Goal: Contribute content: Contribute content

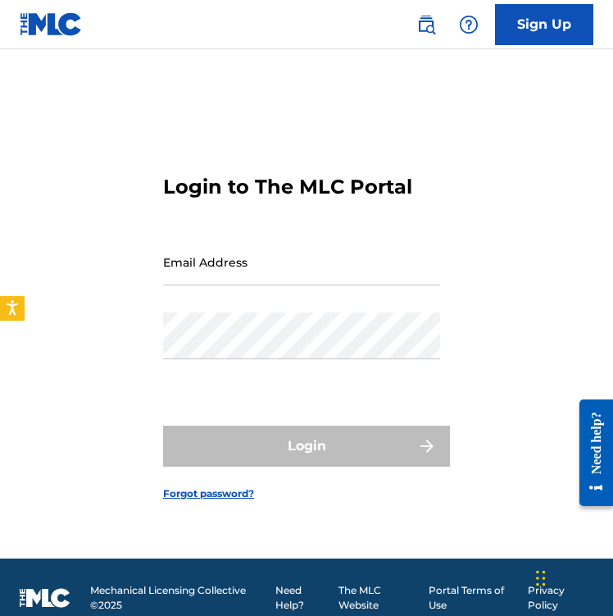
click at [229, 280] on input "Email Address" at bounding box center [301, 261] width 277 height 47
type input "[EMAIL_ADDRESS][DOMAIN_NAME]"
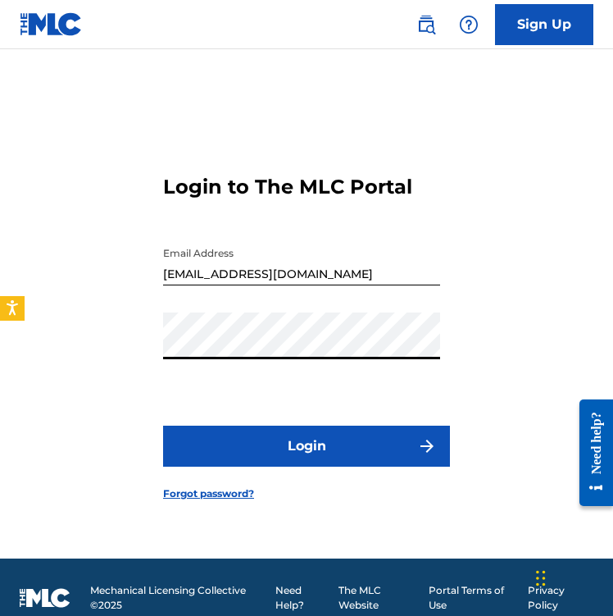
click at [311, 440] on button "Login" at bounding box center [306, 445] width 287 height 41
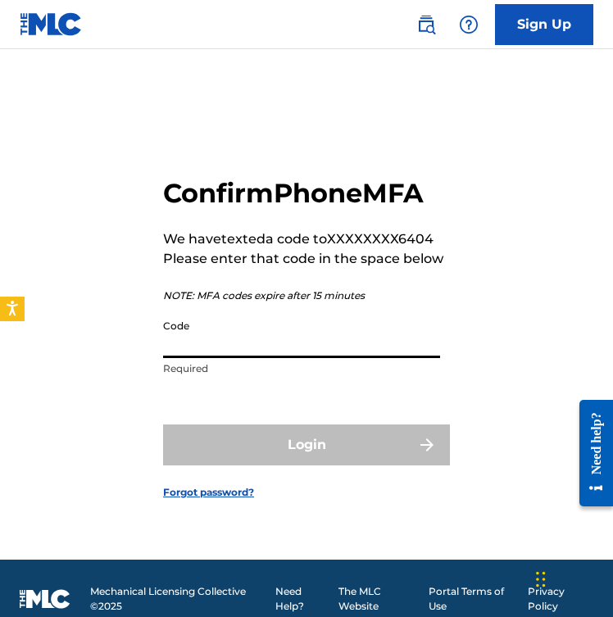
click at [243, 337] on input "Code" at bounding box center [301, 334] width 277 height 47
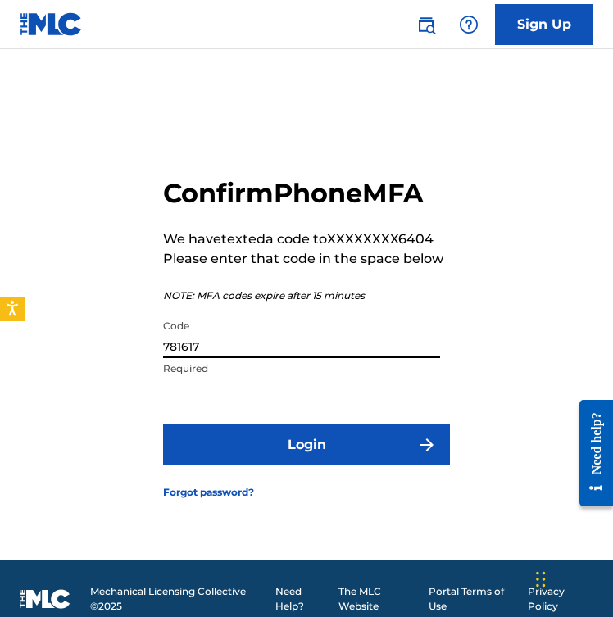
type input "781617"
click at [339, 443] on button "Login" at bounding box center [306, 445] width 287 height 41
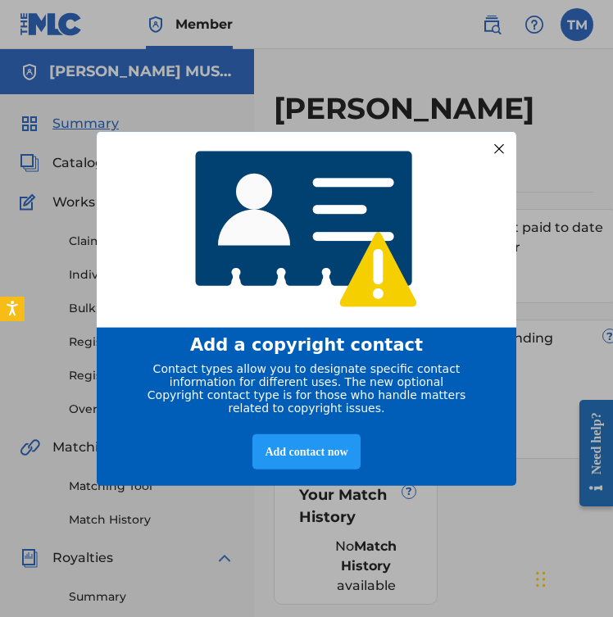
click at [499, 146] on div at bounding box center [498, 148] width 21 height 21
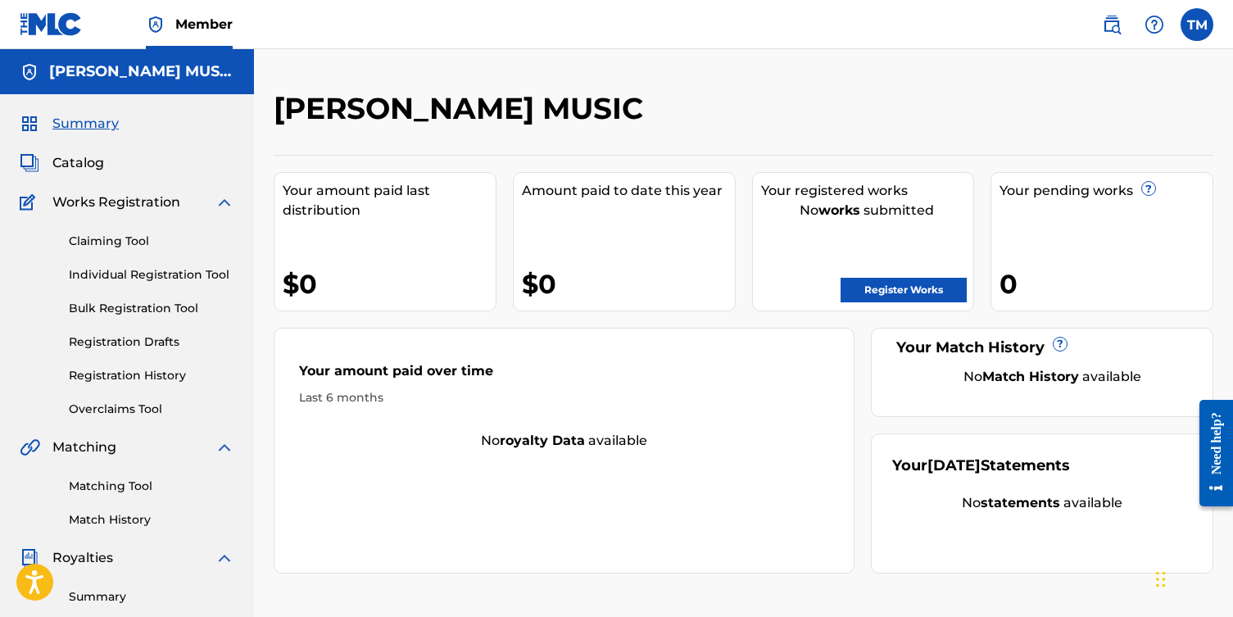
click at [85, 165] on span "Catalog" at bounding box center [78, 163] width 52 height 20
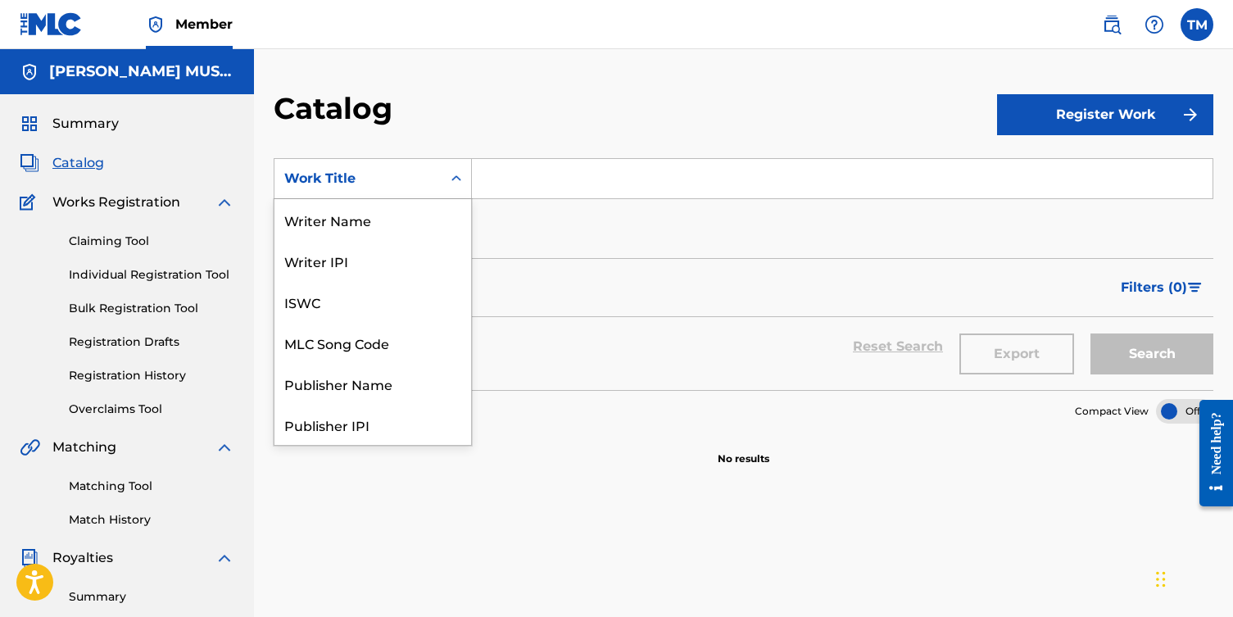
click at [458, 171] on icon "Search Form" at bounding box center [456, 178] width 16 height 16
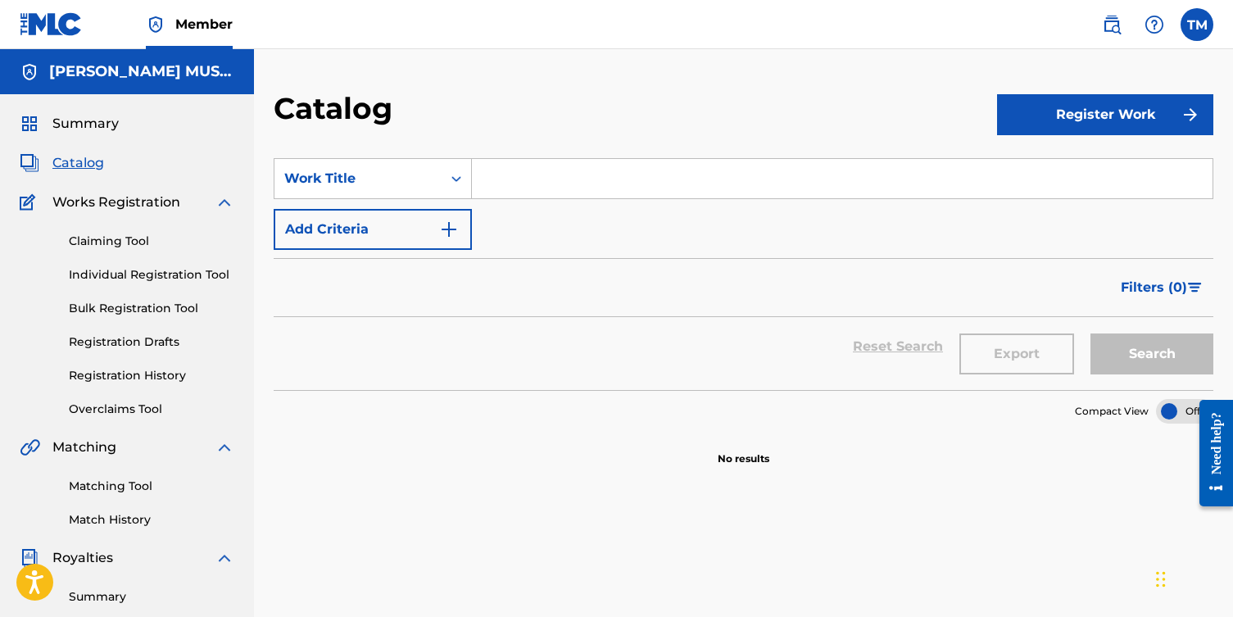
click at [458, 178] on icon "Search Form" at bounding box center [457, 179] width 10 height 6
click at [137, 240] on link "Claiming Tool" at bounding box center [152, 241] width 166 height 17
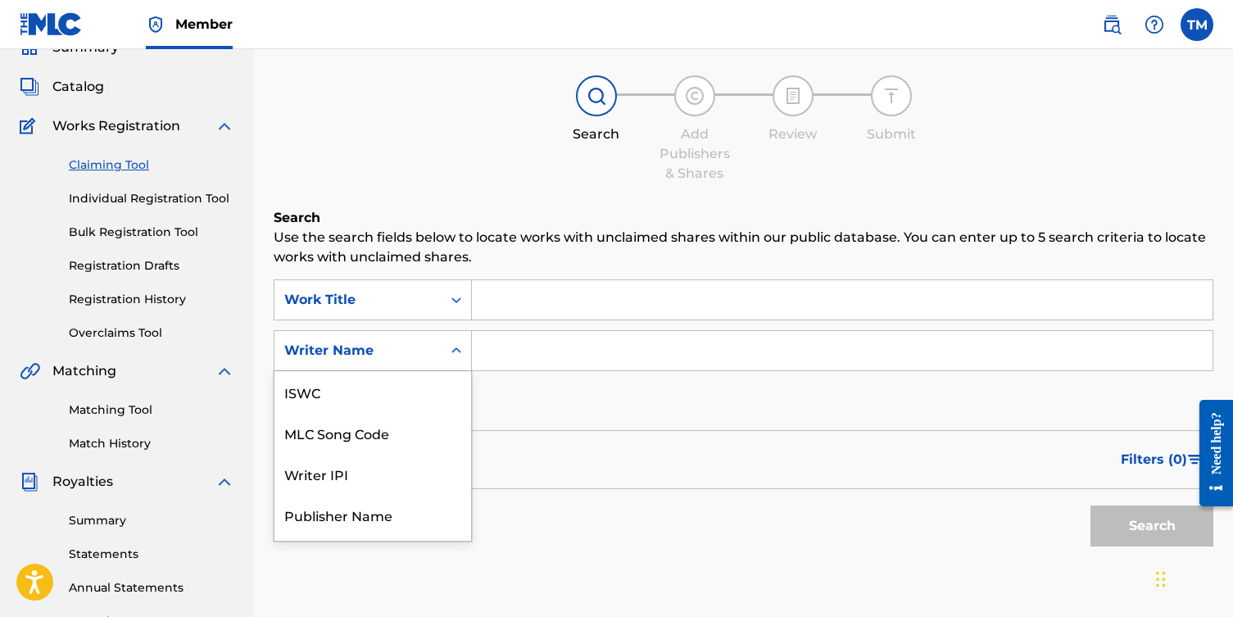
click at [451, 369] on div "Search Form" at bounding box center [457, 350] width 30 height 39
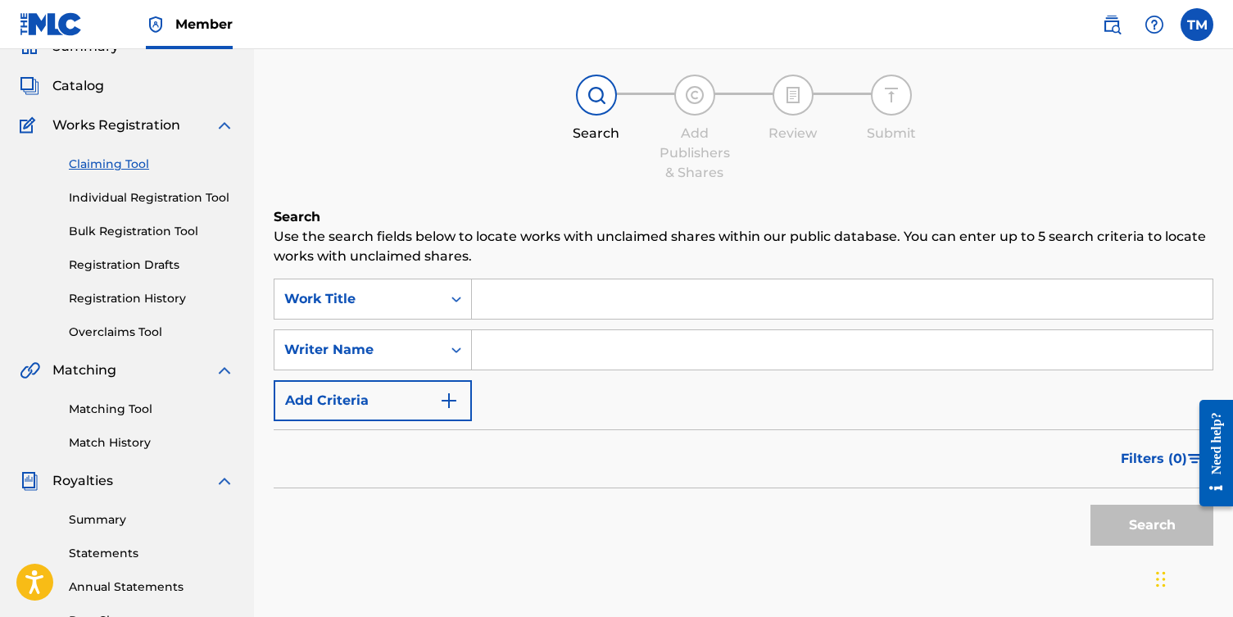
click at [457, 350] on icon "Search Form" at bounding box center [457, 351] width 10 height 6
click at [529, 350] on input "Search Form" at bounding box center [842, 349] width 741 height 39
type input "[PERSON_NAME]"
click at [612, 530] on button "Search" at bounding box center [1152, 525] width 123 height 41
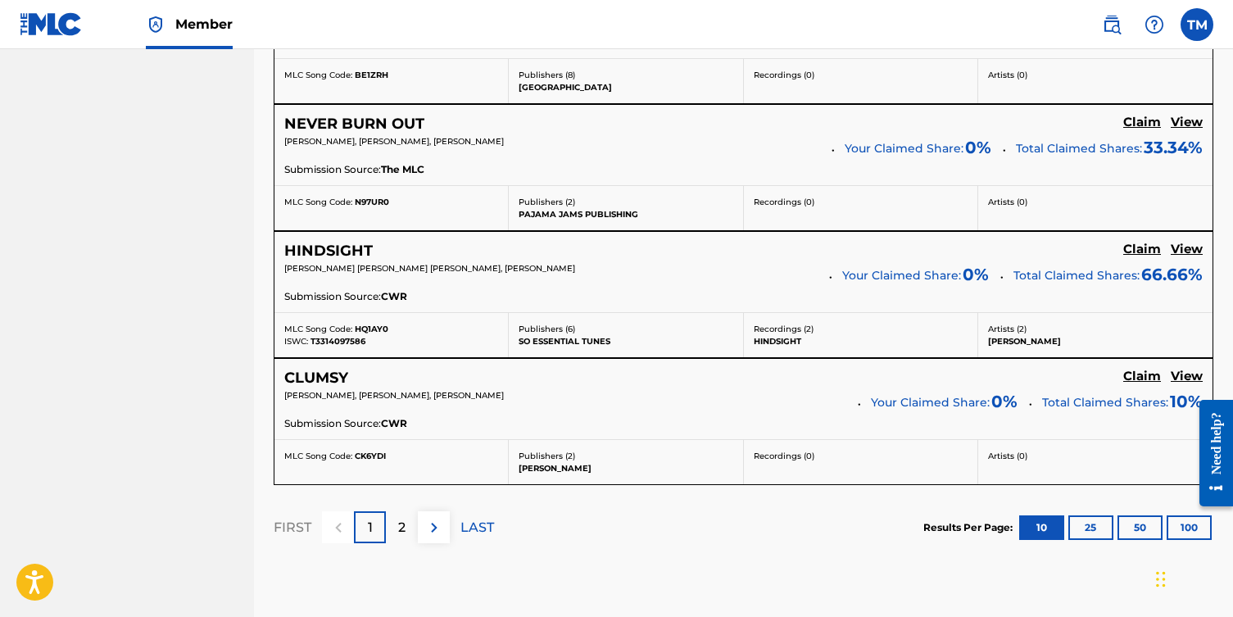
scroll to position [1441, 0]
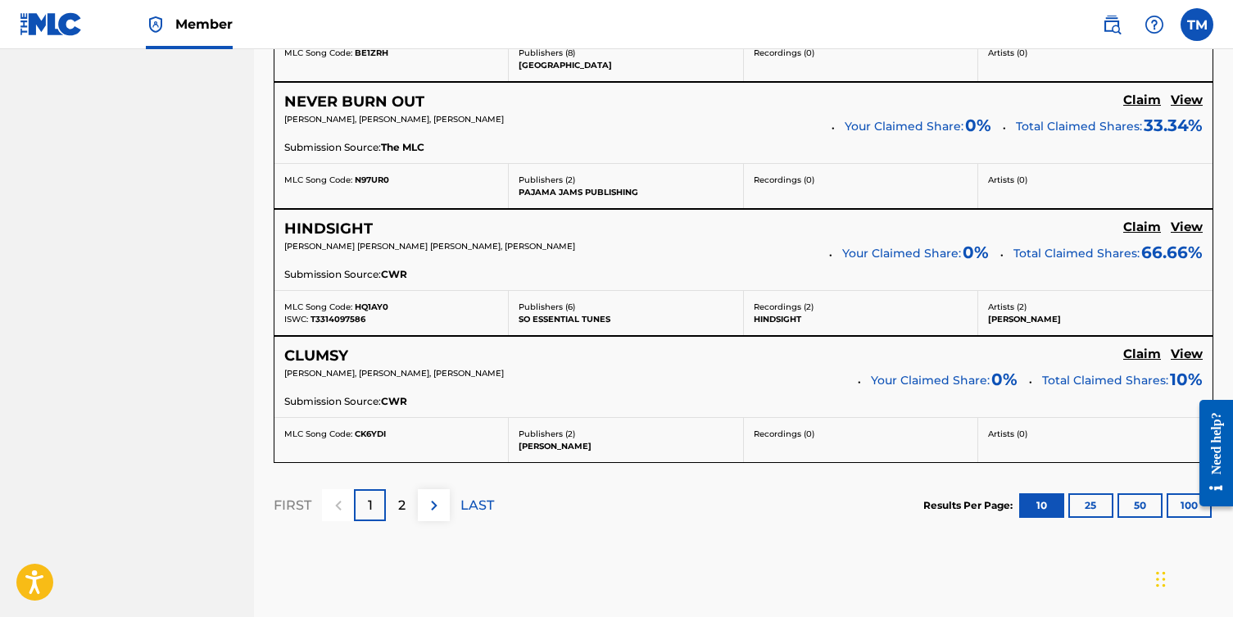
click at [400, 505] on p "2" at bounding box center [401, 506] width 7 height 20
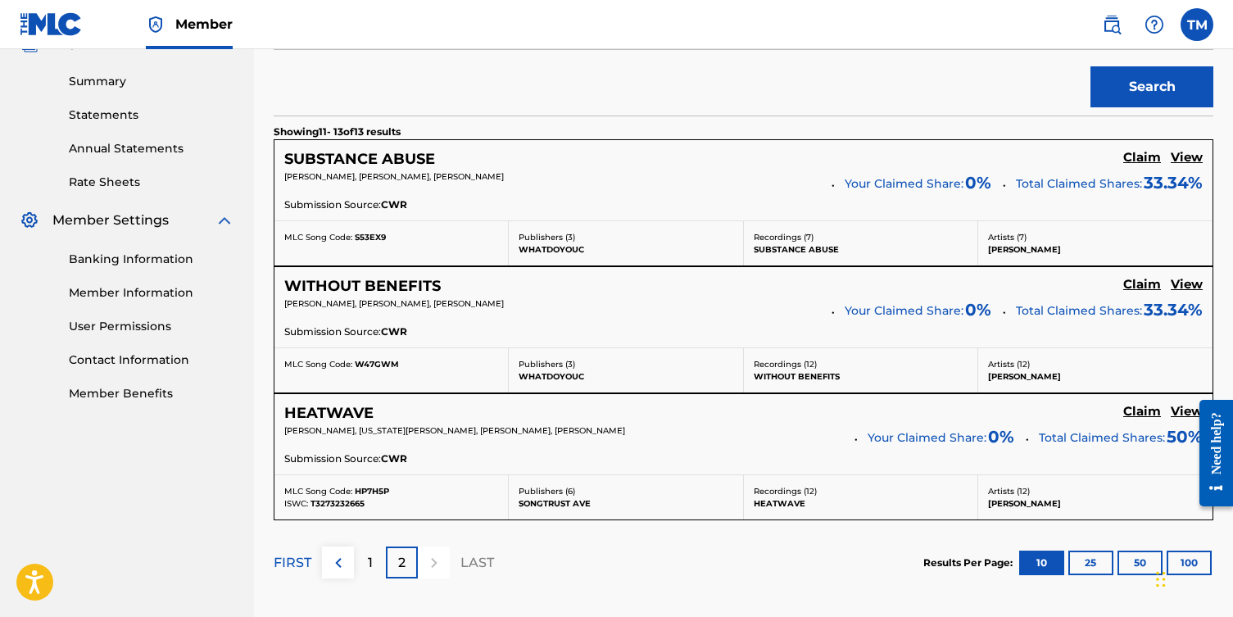
scroll to position [517, 0]
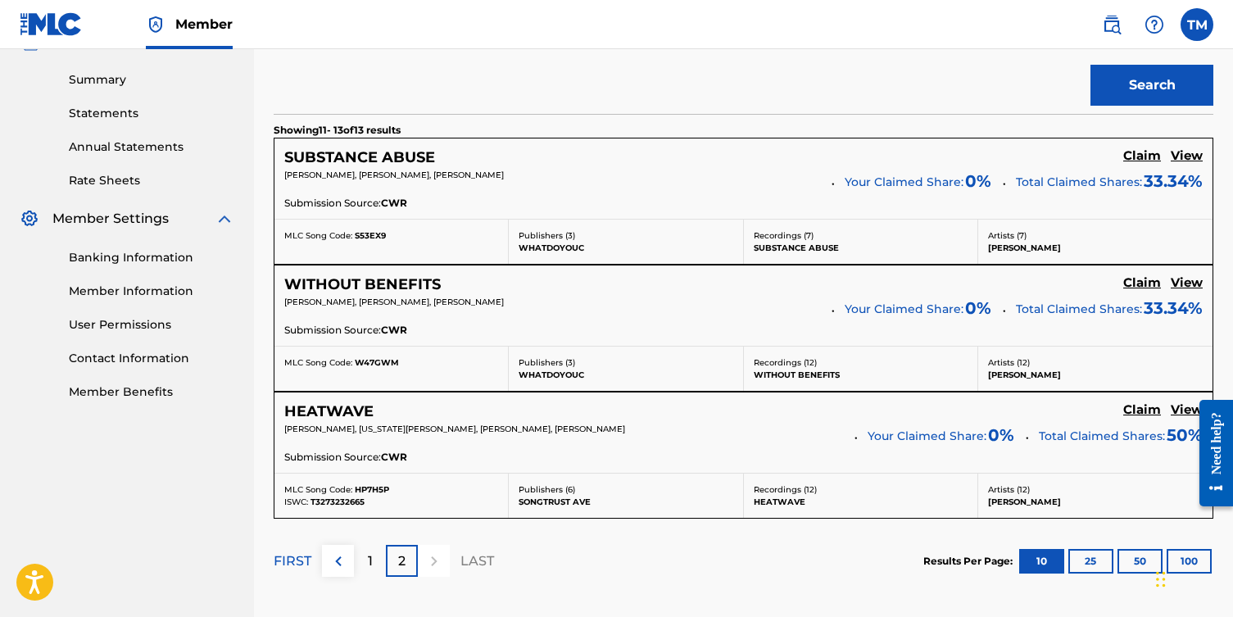
click at [374, 561] on div "1" at bounding box center [370, 561] width 32 height 32
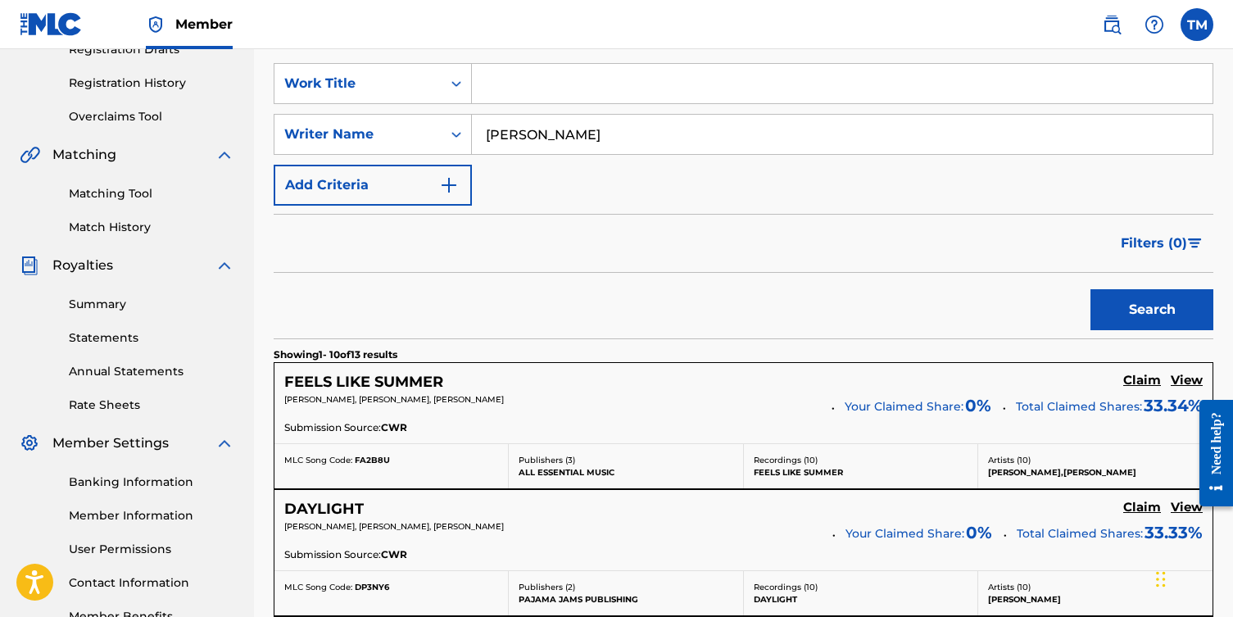
scroll to position [273, 0]
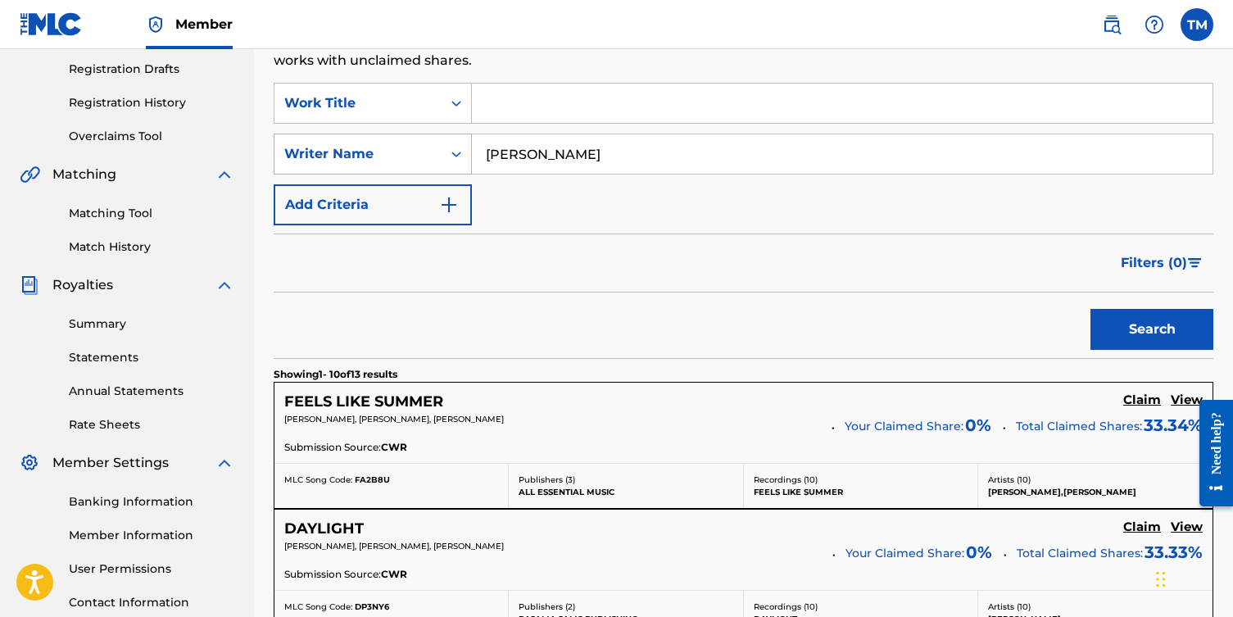
click at [452, 152] on icon "Search Form" at bounding box center [456, 154] width 16 height 16
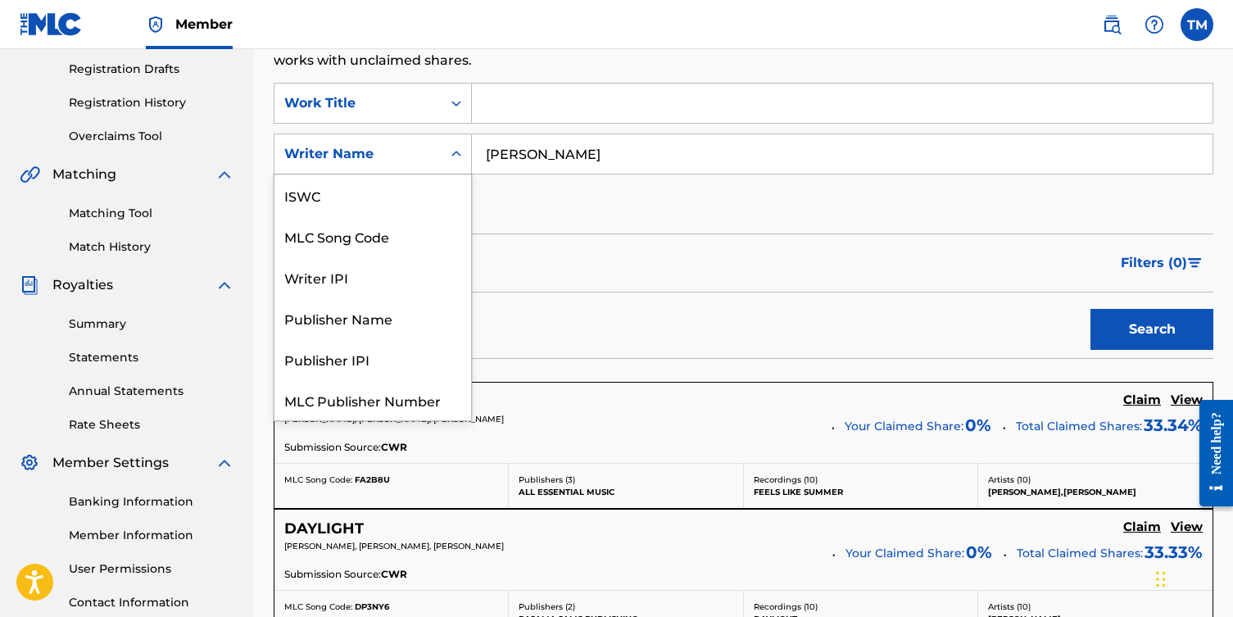
scroll to position [41, 0]
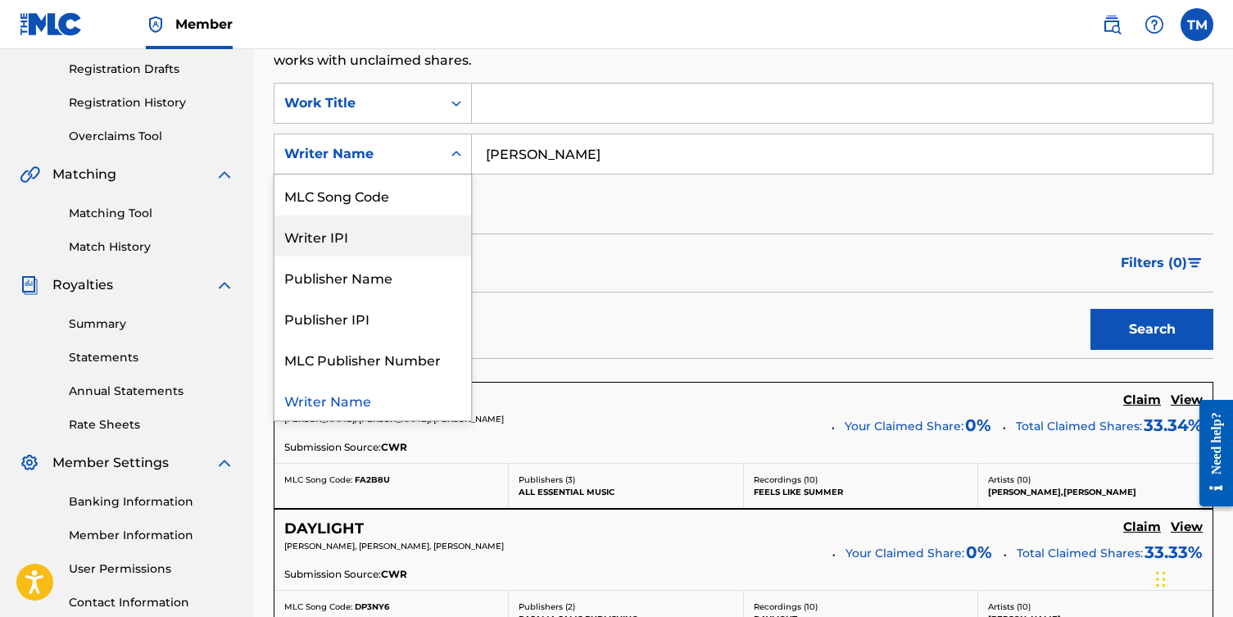
click at [341, 234] on div "Writer IPI" at bounding box center [373, 236] width 197 height 41
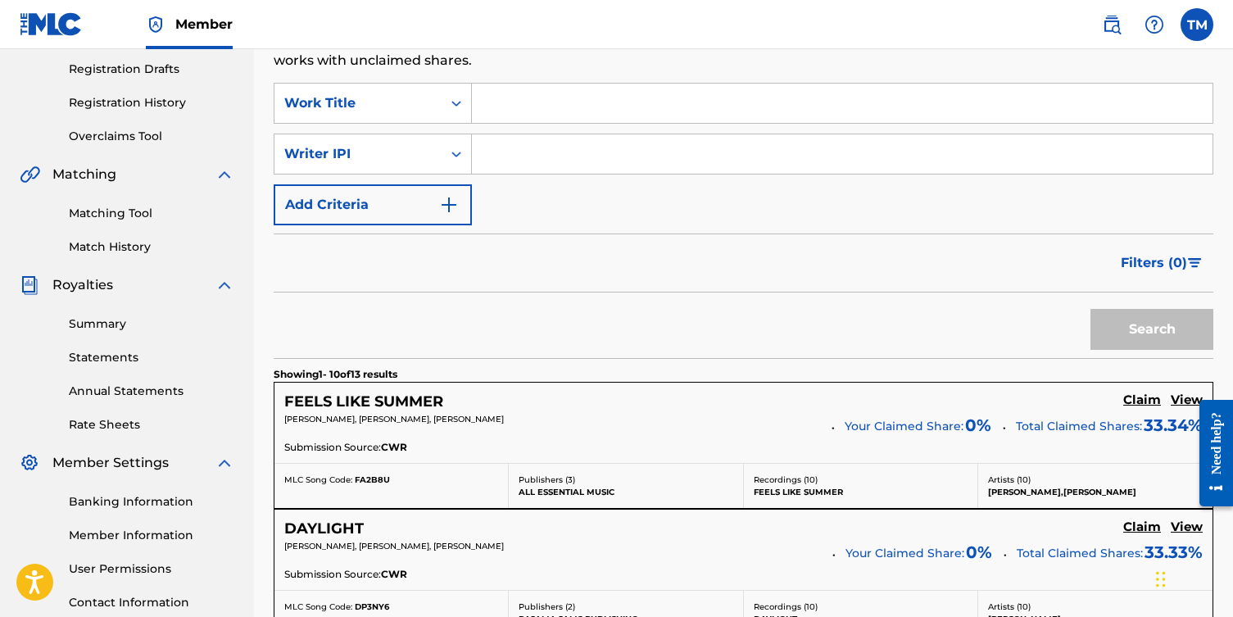
click at [488, 157] on input "Search Form" at bounding box center [842, 153] width 741 height 39
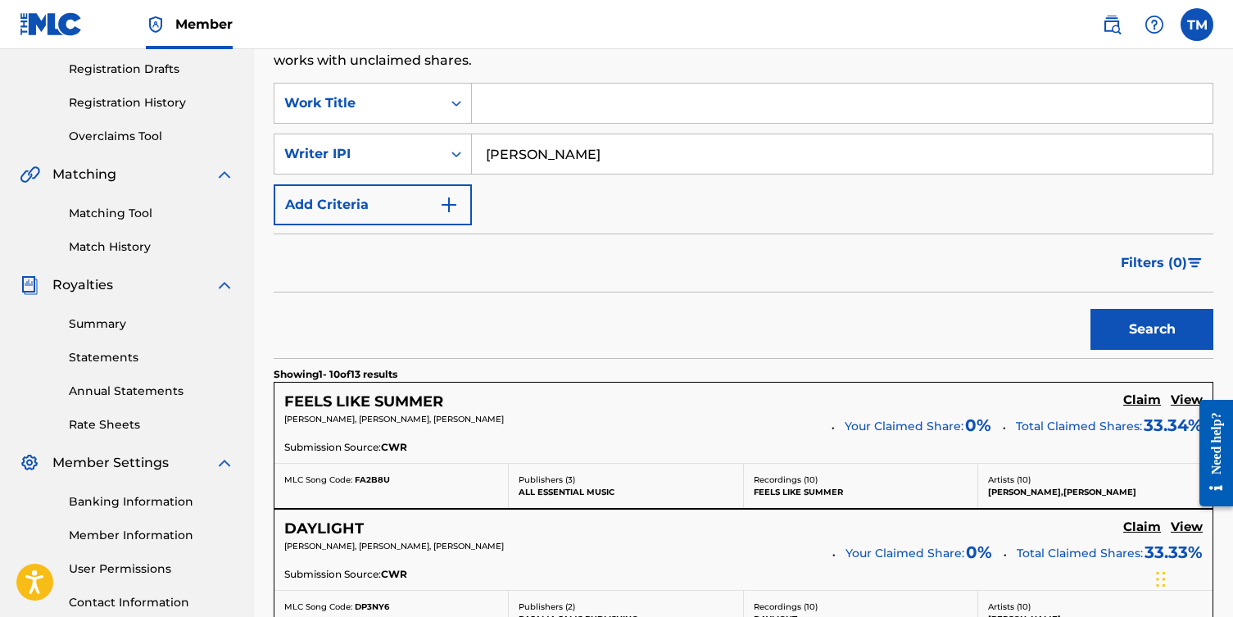
type input "[PERSON_NAME]"
click at [612, 309] on button "Search" at bounding box center [1152, 329] width 123 height 41
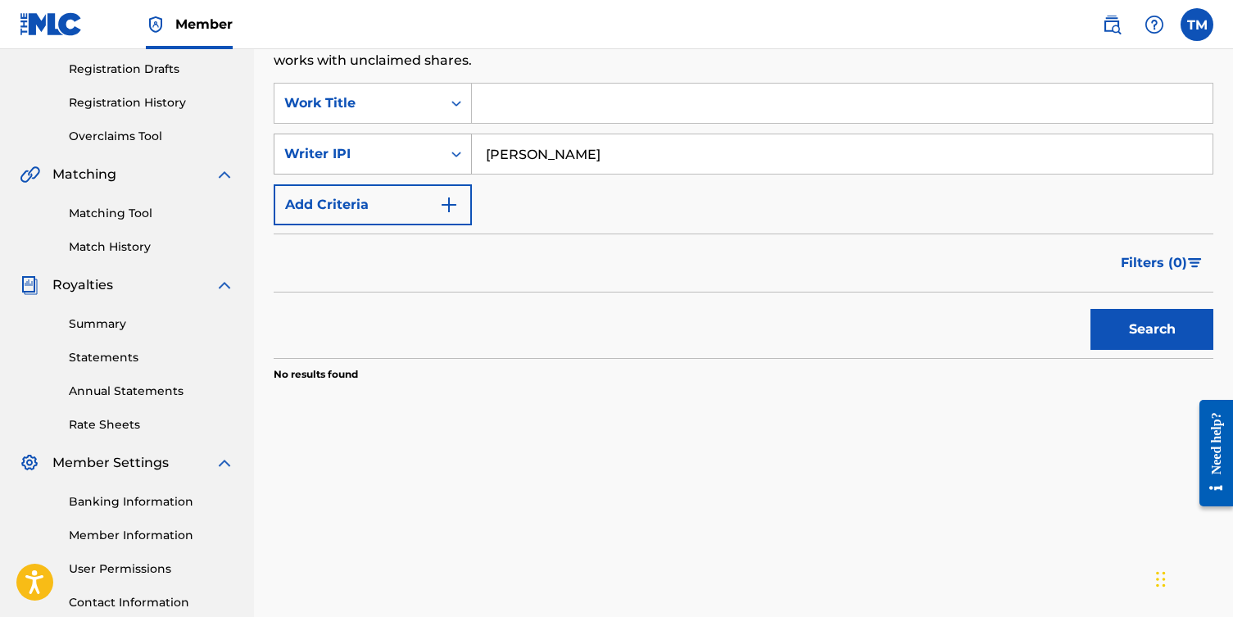
click at [458, 170] on div "Search Form" at bounding box center [457, 153] width 30 height 39
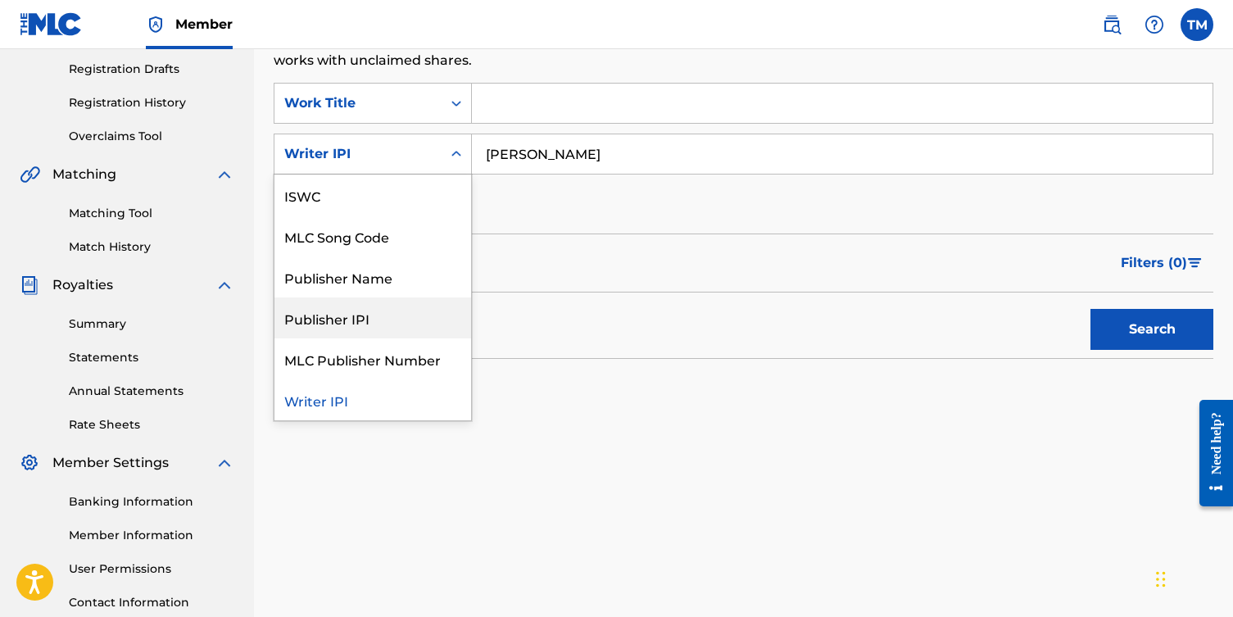
scroll to position [0, 0]
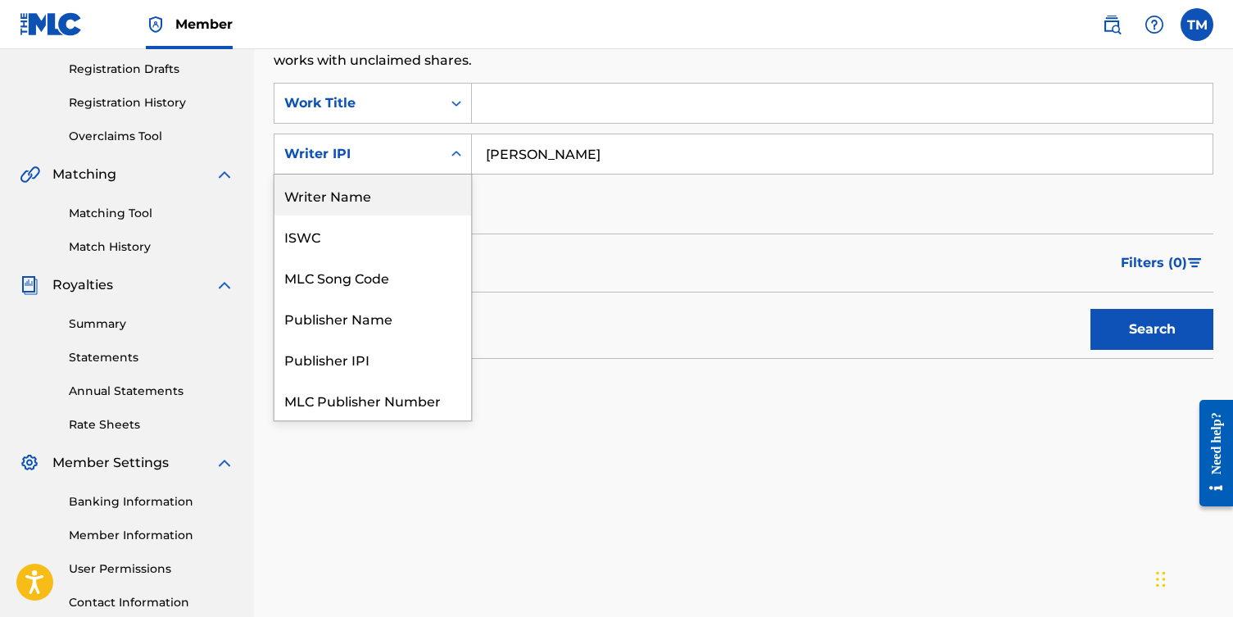
click at [349, 193] on div "Writer Name" at bounding box center [373, 195] width 197 height 41
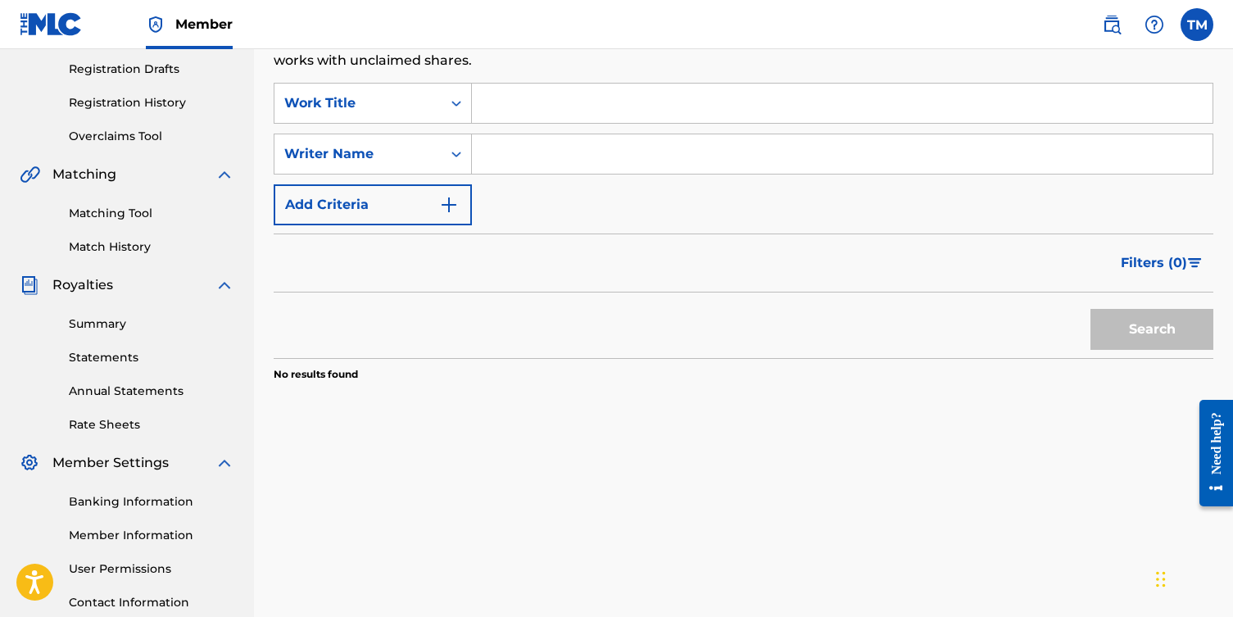
click at [533, 149] on input "Search Form" at bounding box center [842, 153] width 741 height 39
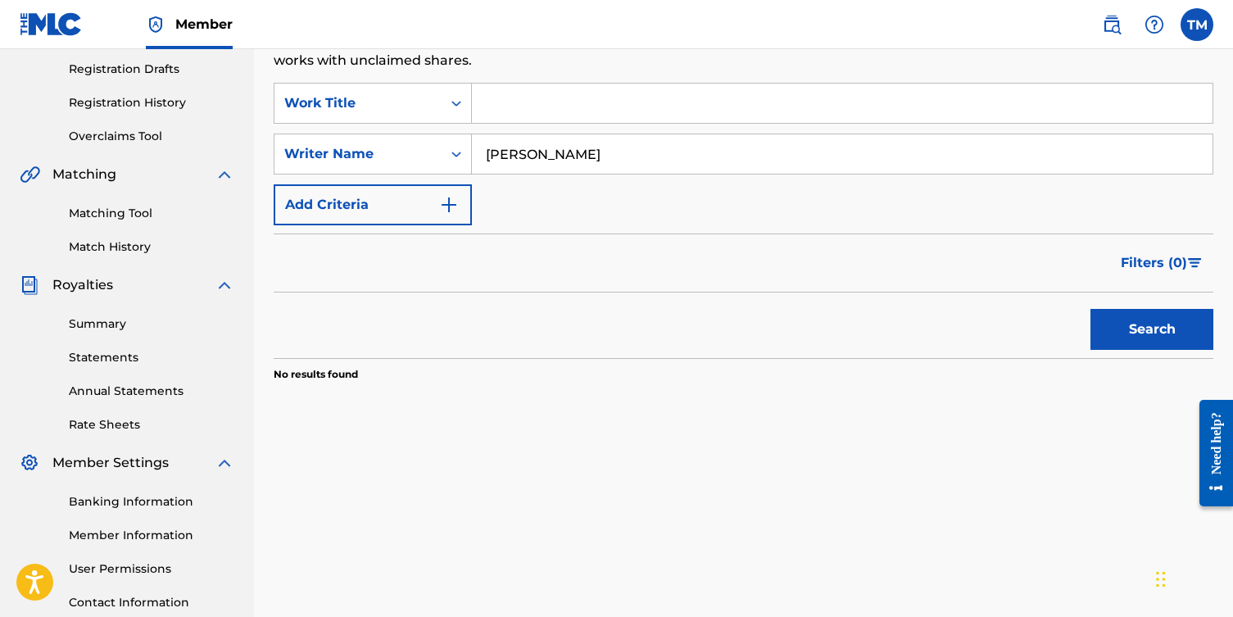
type input "[PERSON_NAME]"
click at [612, 309] on button "Search" at bounding box center [1152, 329] width 123 height 41
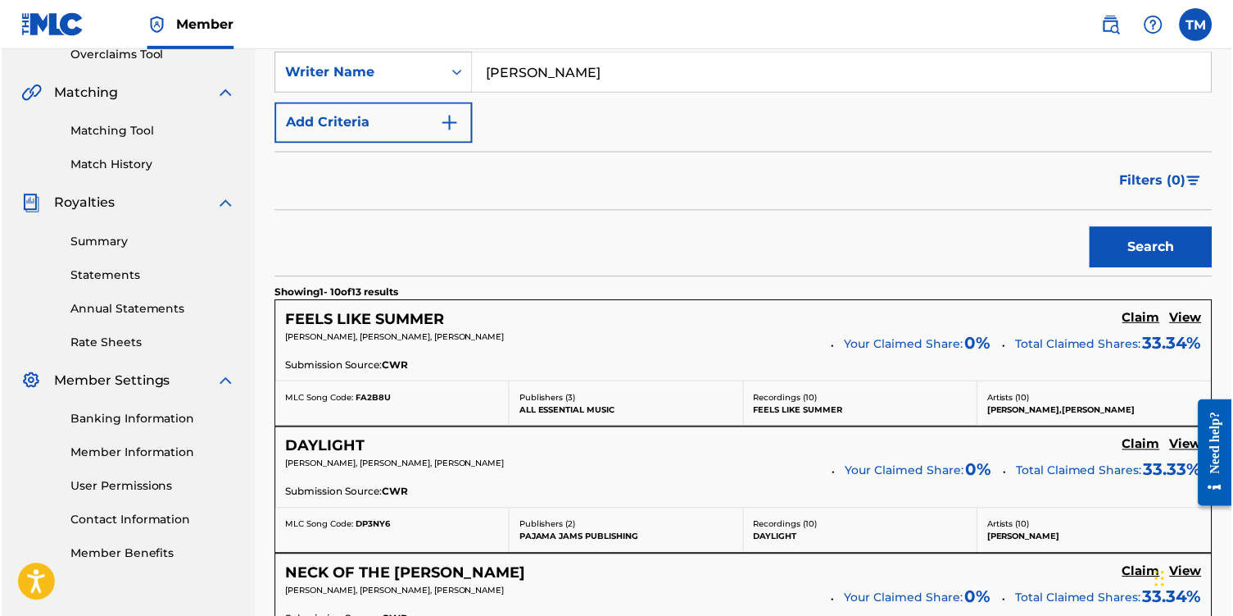
scroll to position [361, 0]
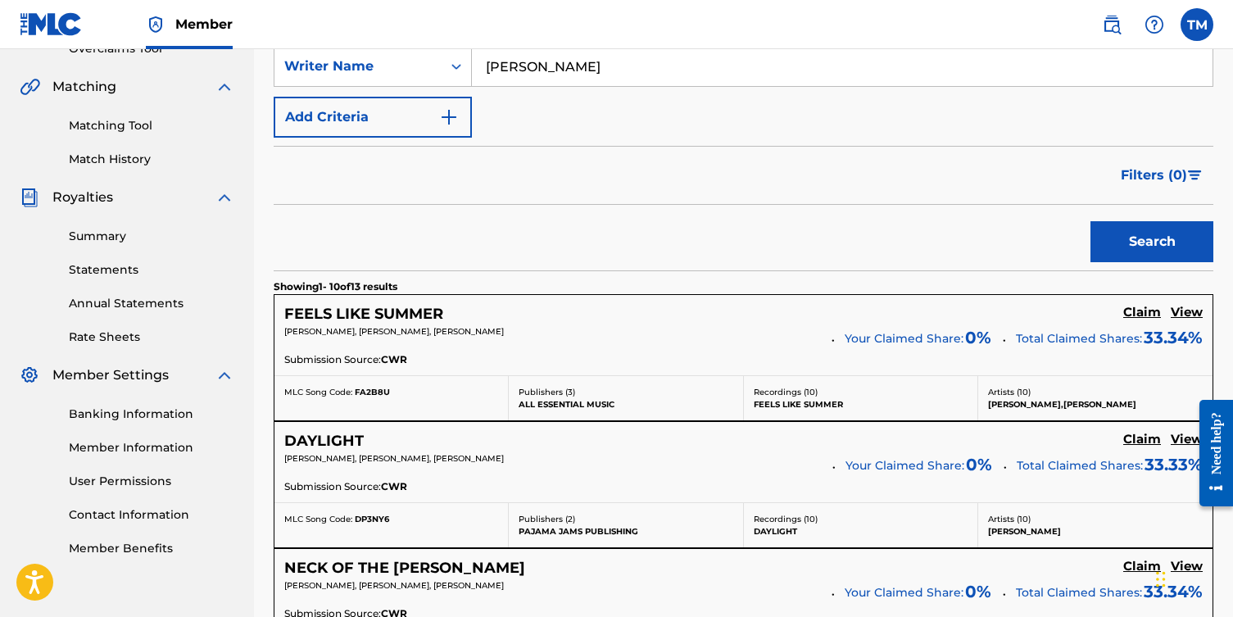
click at [612, 315] on h5 "Claim" at bounding box center [1143, 313] width 38 height 16
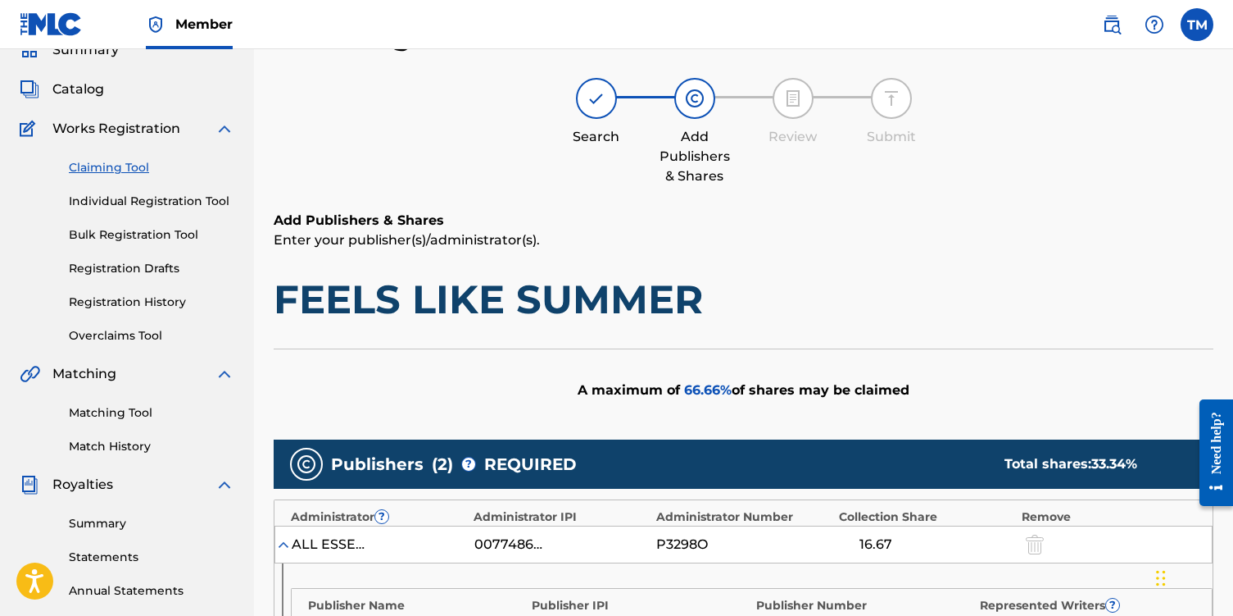
scroll to position [0, 0]
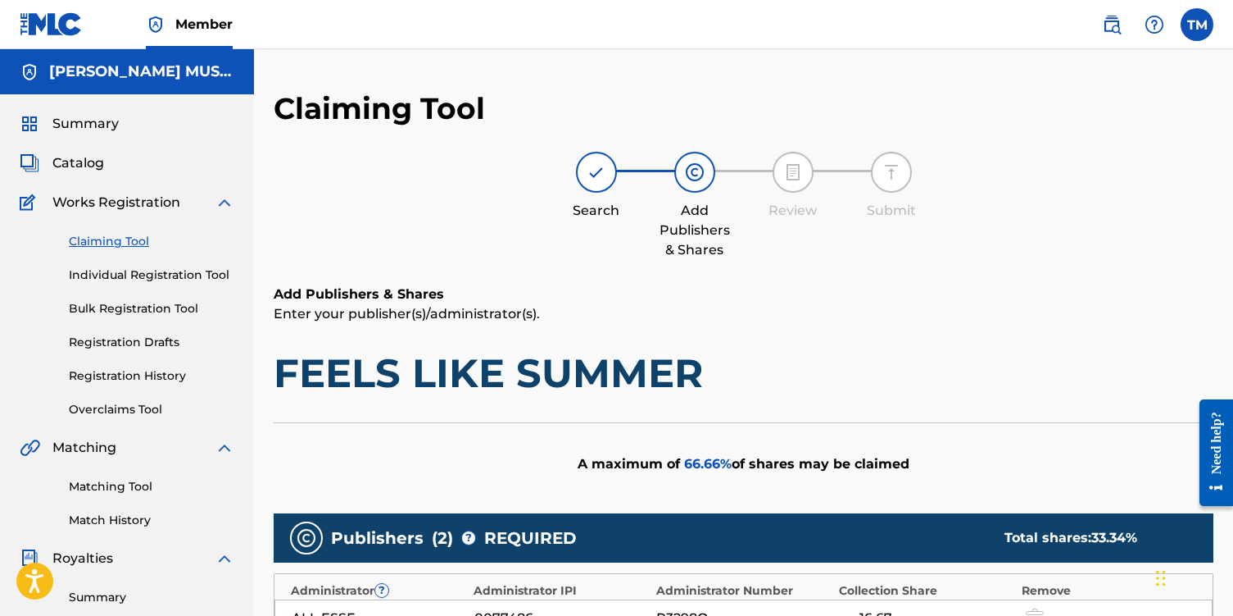
click at [220, 198] on img at bounding box center [225, 203] width 20 height 20
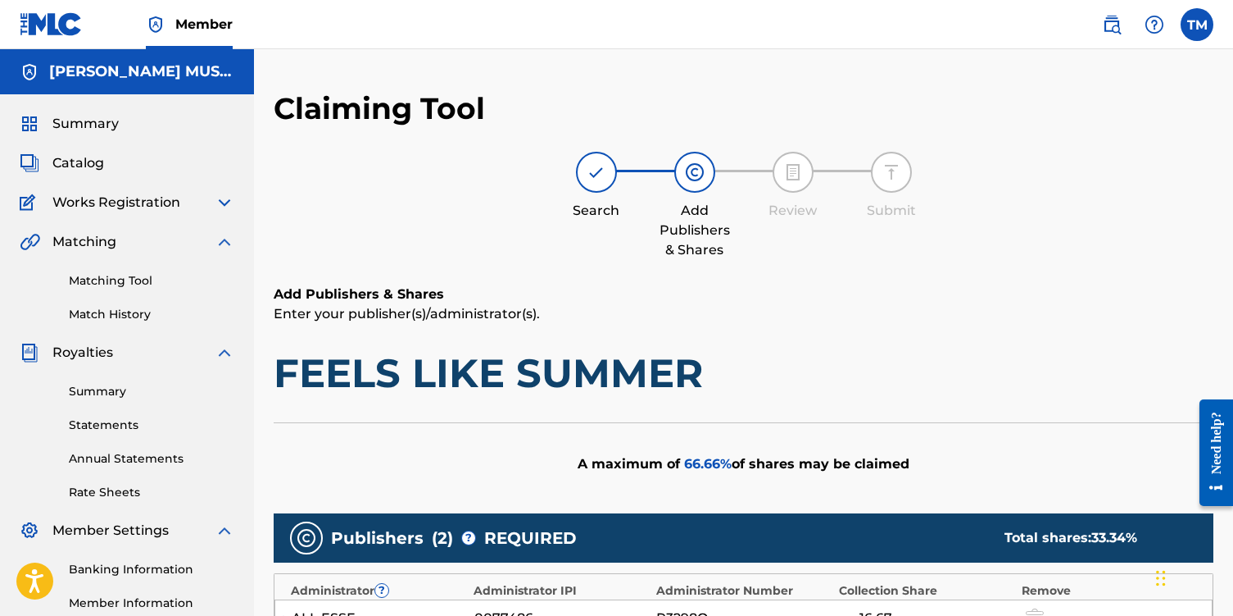
click at [93, 165] on span "Catalog" at bounding box center [78, 163] width 52 height 20
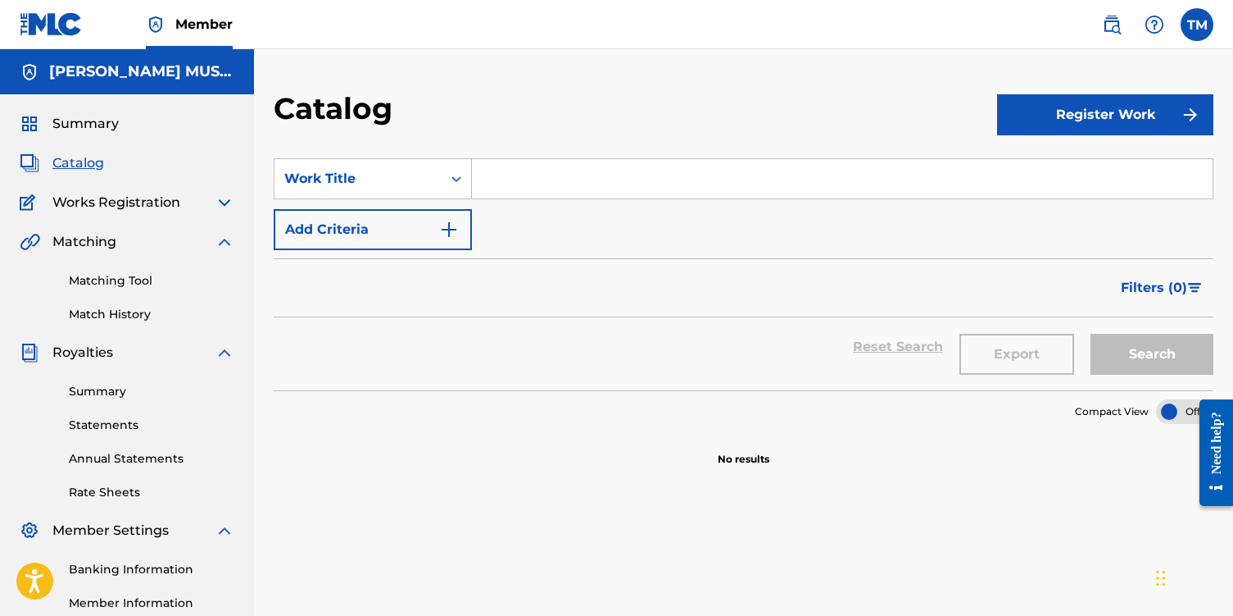
click at [98, 127] on span "Summary" at bounding box center [85, 124] width 66 height 20
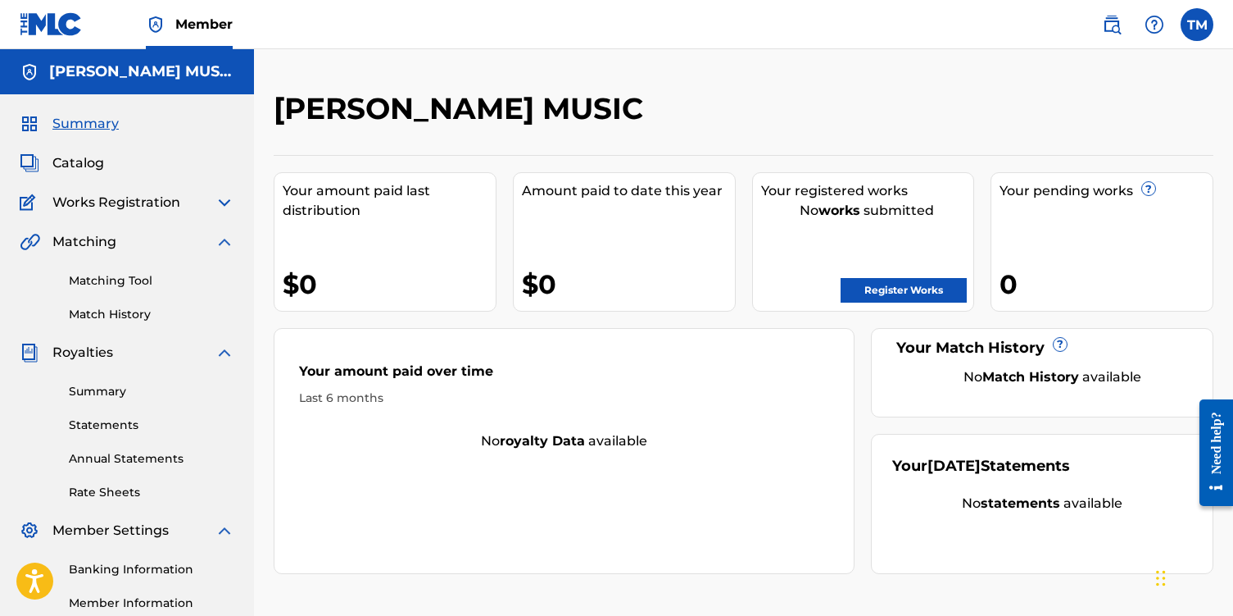
click at [612, 294] on link "Register Works" at bounding box center [904, 290] width 126 height 25
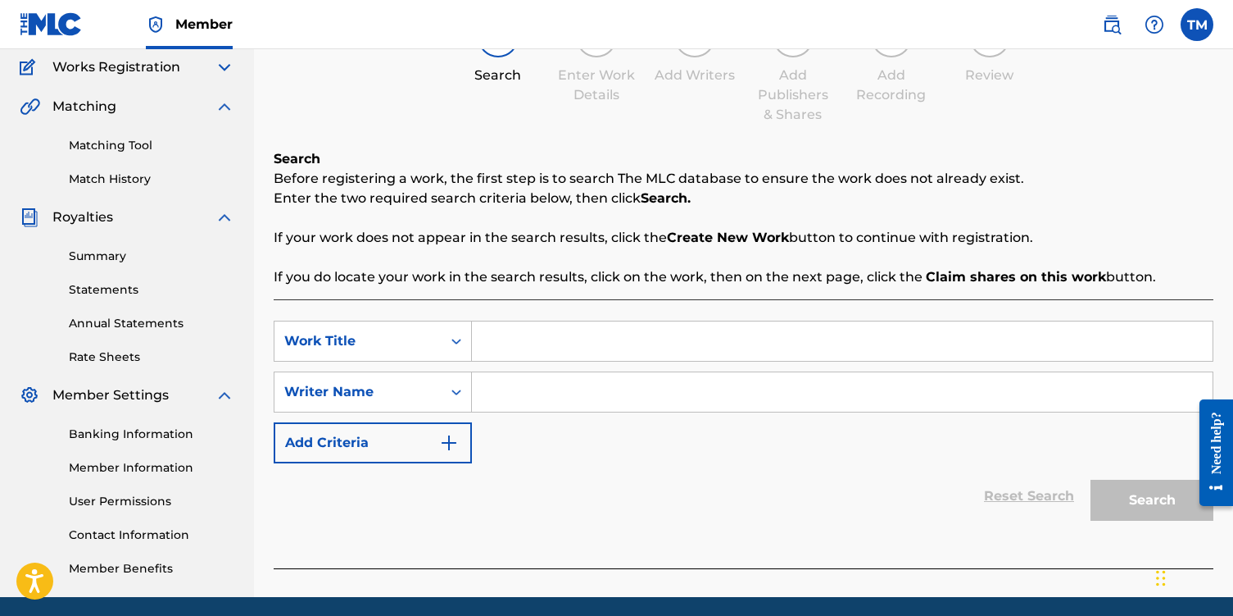
scroll to position [184, 0]
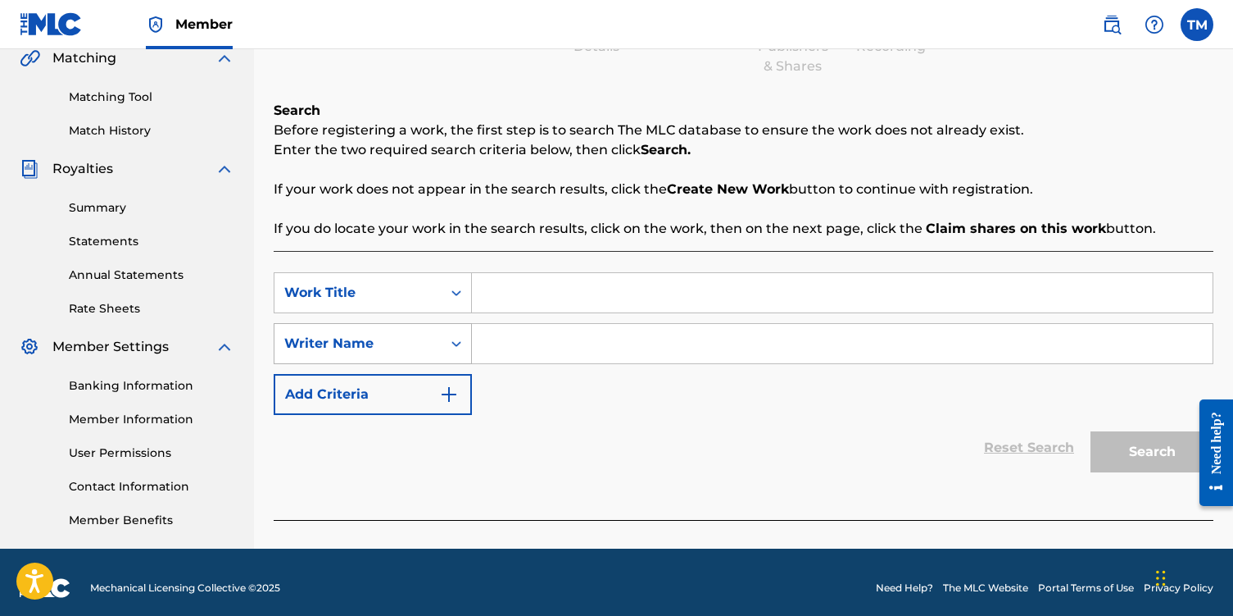
click at [450, 349] on icon "Search Form" at bounding box center [456, 343] width 16 height 16
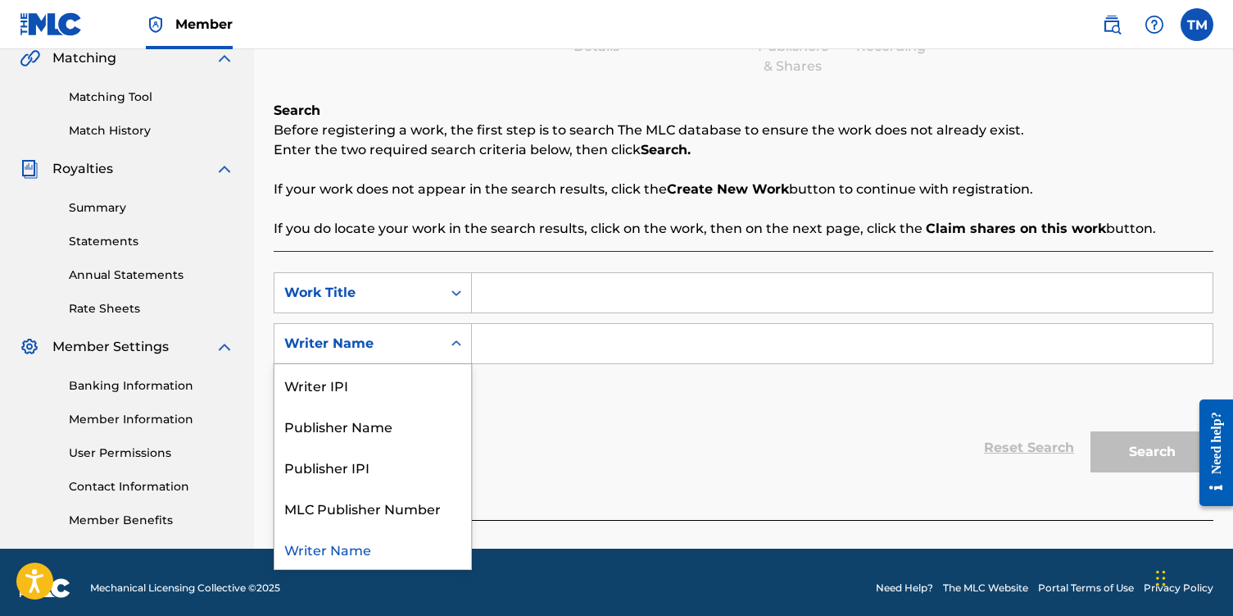
click at [451, 348] on icon "Search Form" at bounding box center [456, 343] width 16 height 16
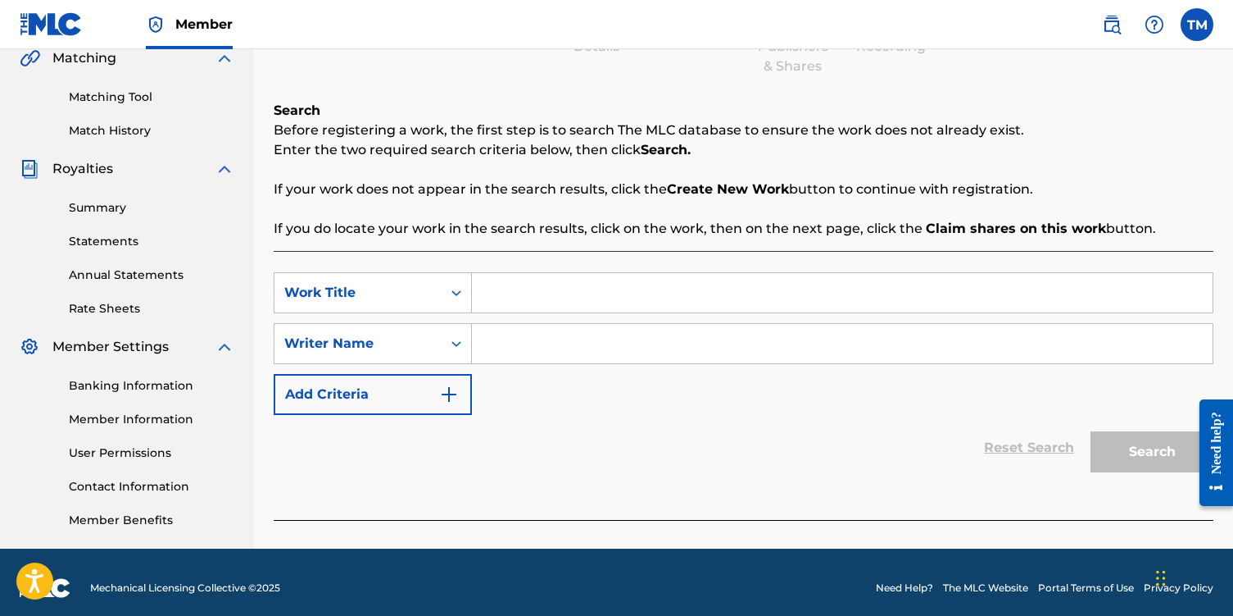
click at [451, 348] on icon "Search Form" at bounding box center [456, 343] width 16 height 16
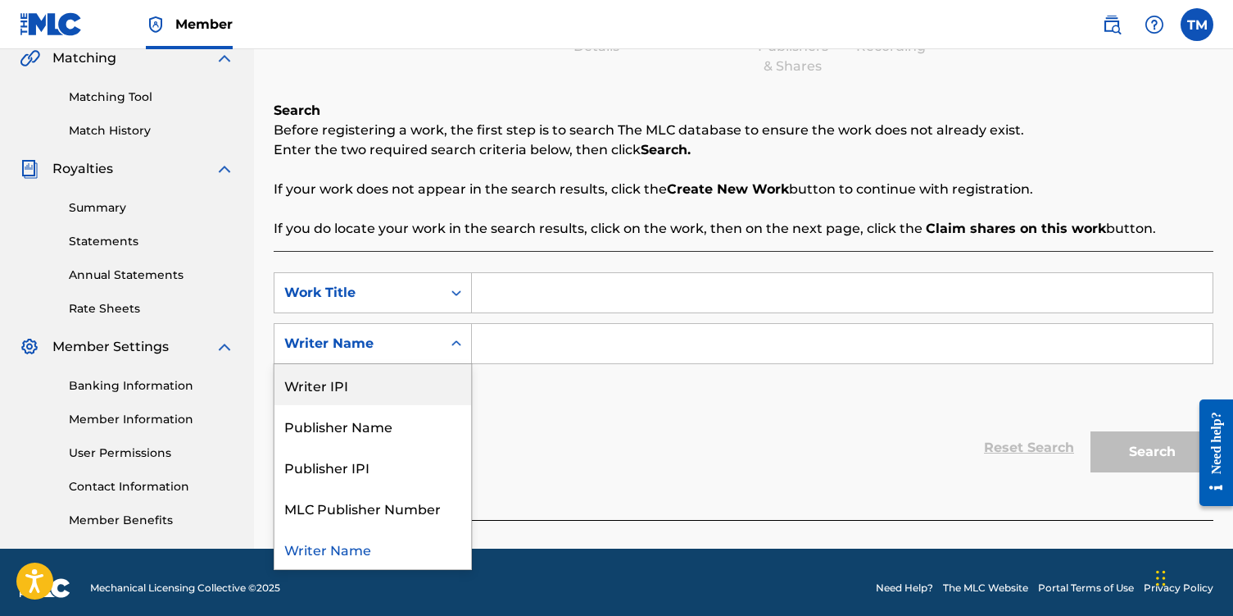
click at [455, 343] on icon "Search Form" at bounding box center [457, 343] width 10 height 6
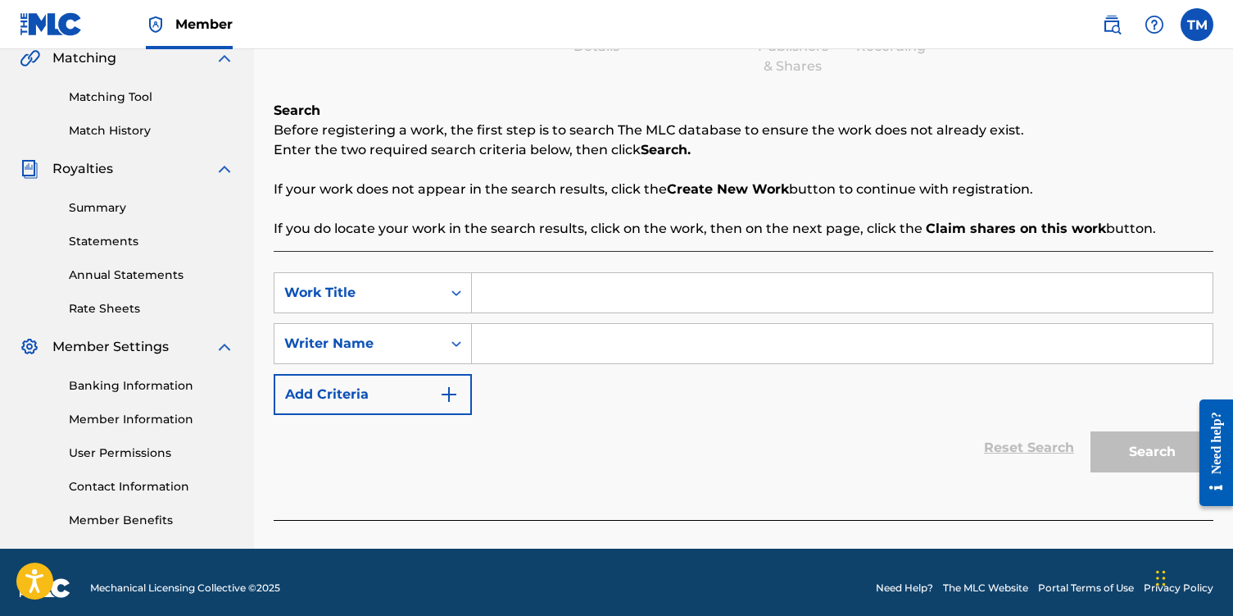
click at [411, 393] on button "Add Criteria" at bounding box center [373, 394] width 198 height 41
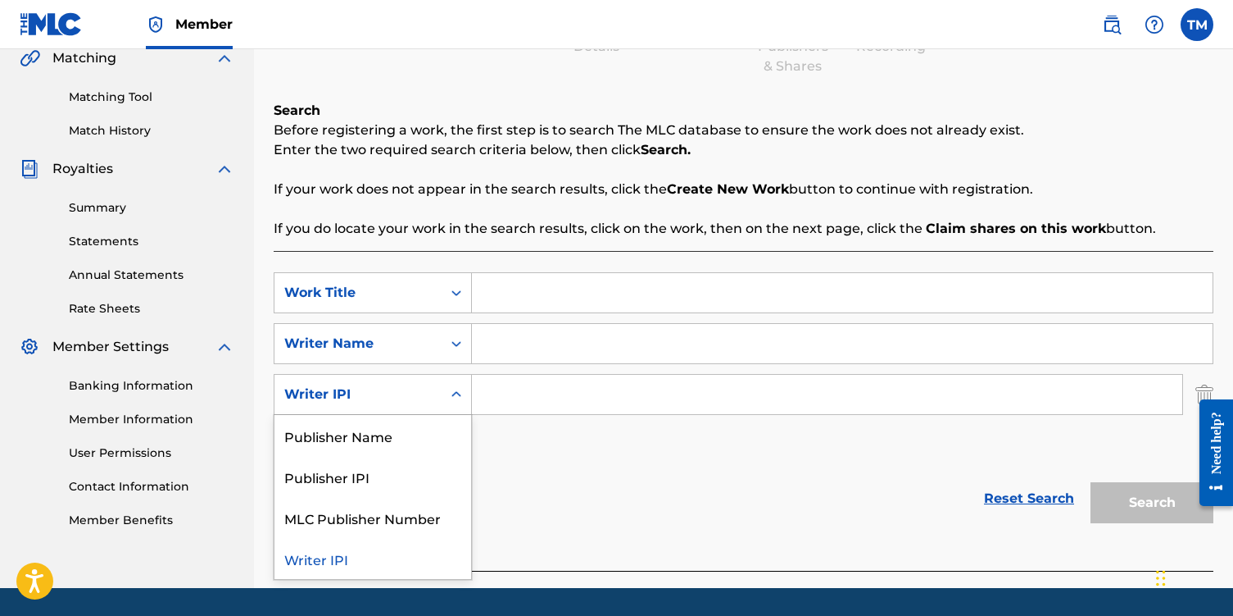
click at [437, 389] on div "Writer IPI" at bounding box center [358, 394] width 167 height 31
click at [462, 381] on div "Search Form" at bounding box center [457, 394] width 30 height 30
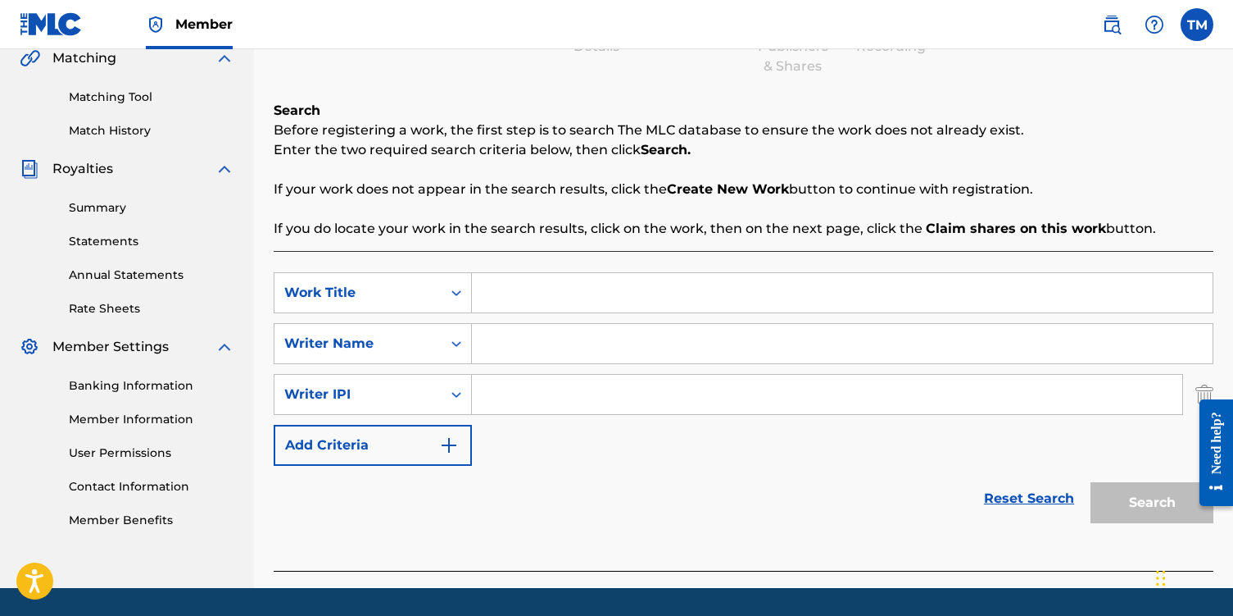
click at [529, 337] on input "Search Form" at bounding box center [842, 343] width 741 height 39
click at [525, 293] on input "Search Form" at bounding box center [842, 292] width 741 height 39
type input "H"
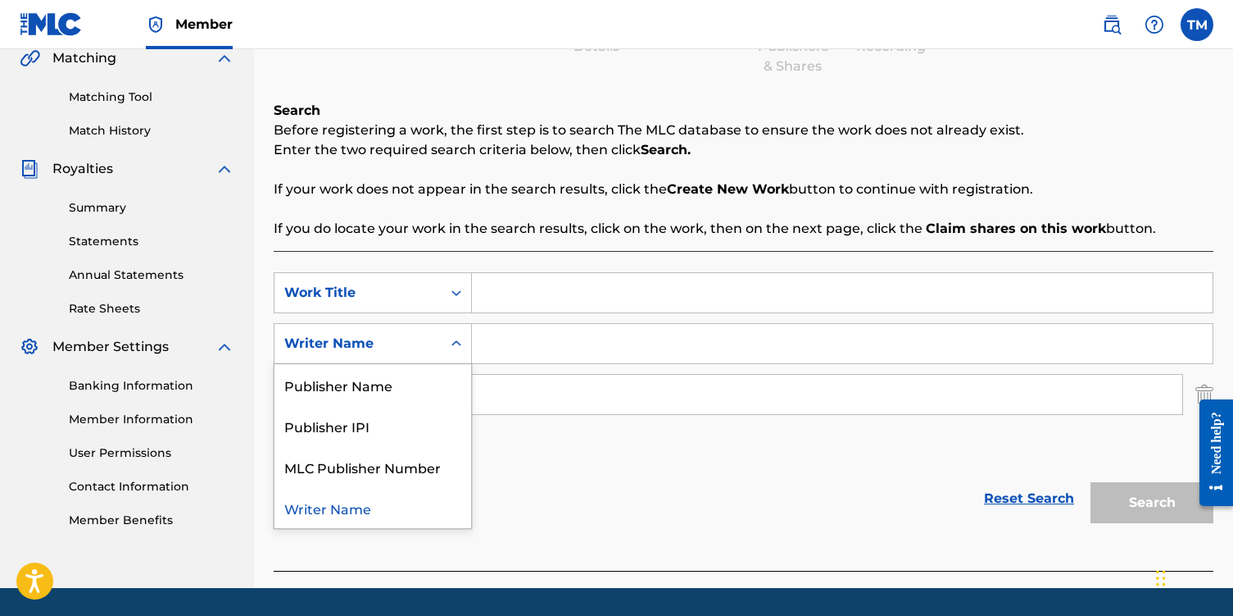
click at [459, 346] on icon "Search Form" at bounding box center [456, 343] width 16 height 16
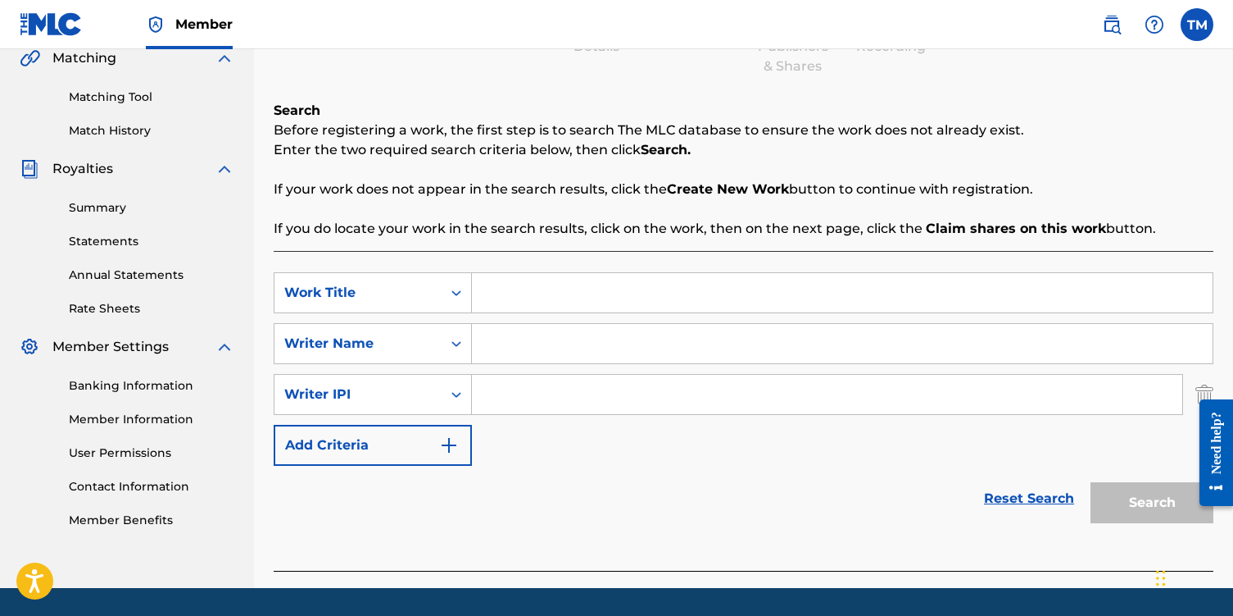
click at [459, 345] on icon "Search Form" at bounding box center [456, 343] width 16 height 16
click at [506, 345] on input "Search Form" at bounding box center [842, 343] width 741 height 39
type input "V"
type input "t"
type input "[PERSON_NAME]"
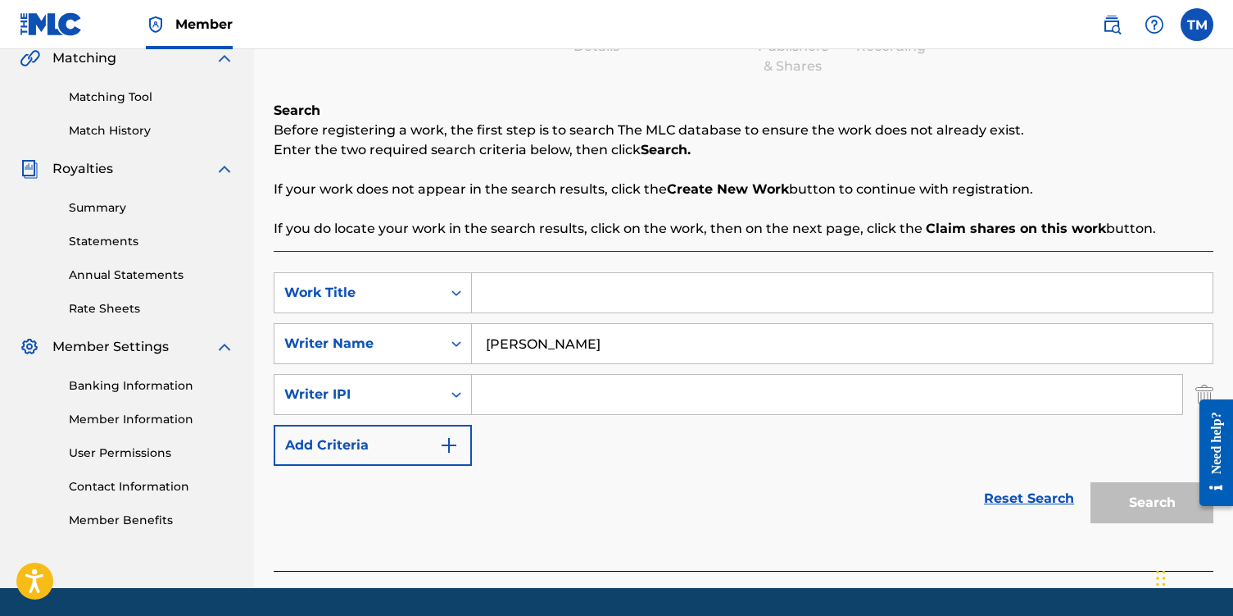
click at [556, 289] on input "Search Form" at bounding box center [842, 292] width 741 height 39
type input "Last One Standing"
click at [612, 485] on div "Search" at bounding box center [1148, 499] width 131 height 66
click at [612, 493] on div "Search" at bounding box center [1148, 499] width 131 height 66
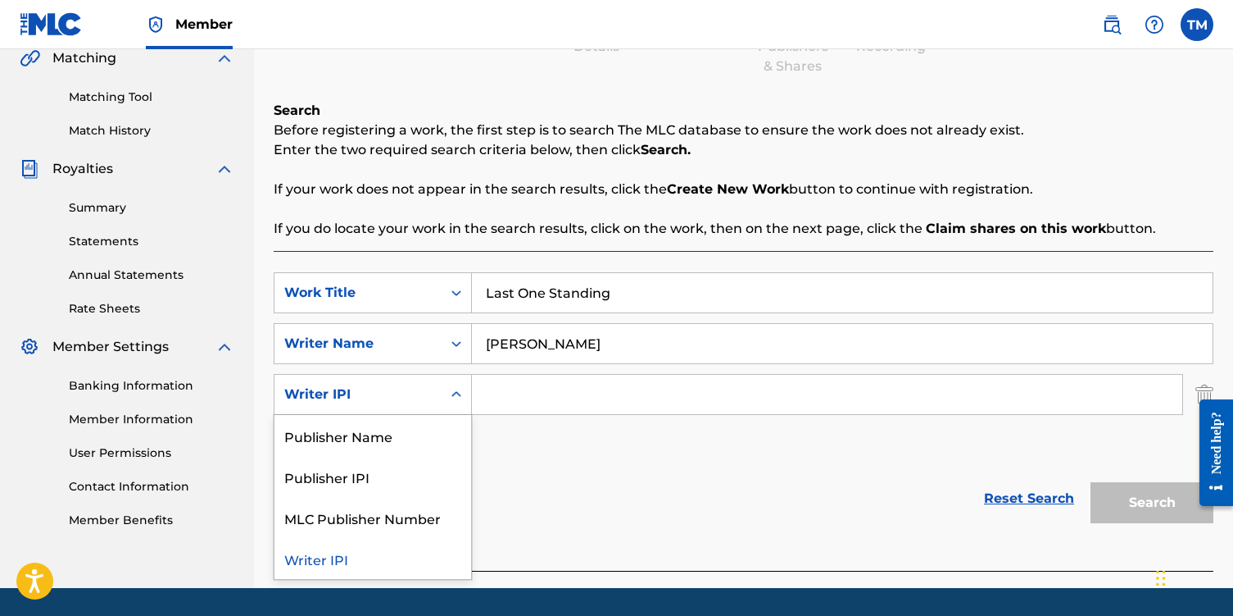
click at [457, 393] on icon "Search Form" at bounding box center [456, 394] width 16 height 16
click at [387, 444] on div "Publisher Name" at bounding box center [373, 435] width 197 height 41
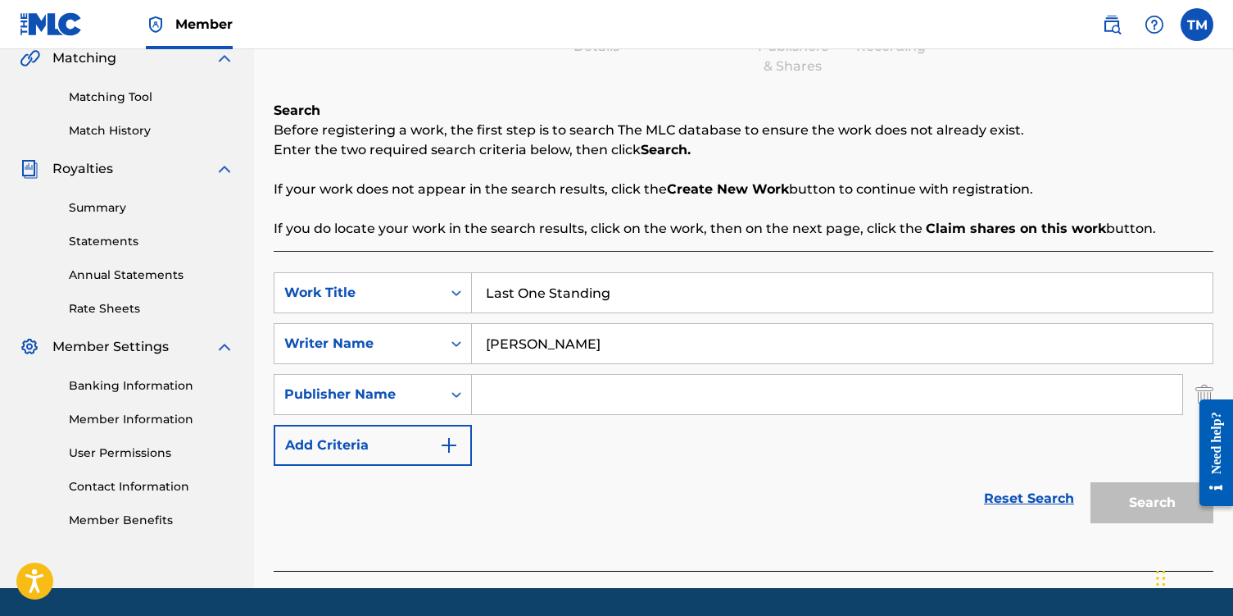
click at [491, 395] on input "Search Form" at bounding box center [827, 394] width 711 height 39
type input "e"
type input "[PERSON_NAME] Music"
click at [612, 508] on button "Search" at bounding box center [1152, 502] width 123 height 41
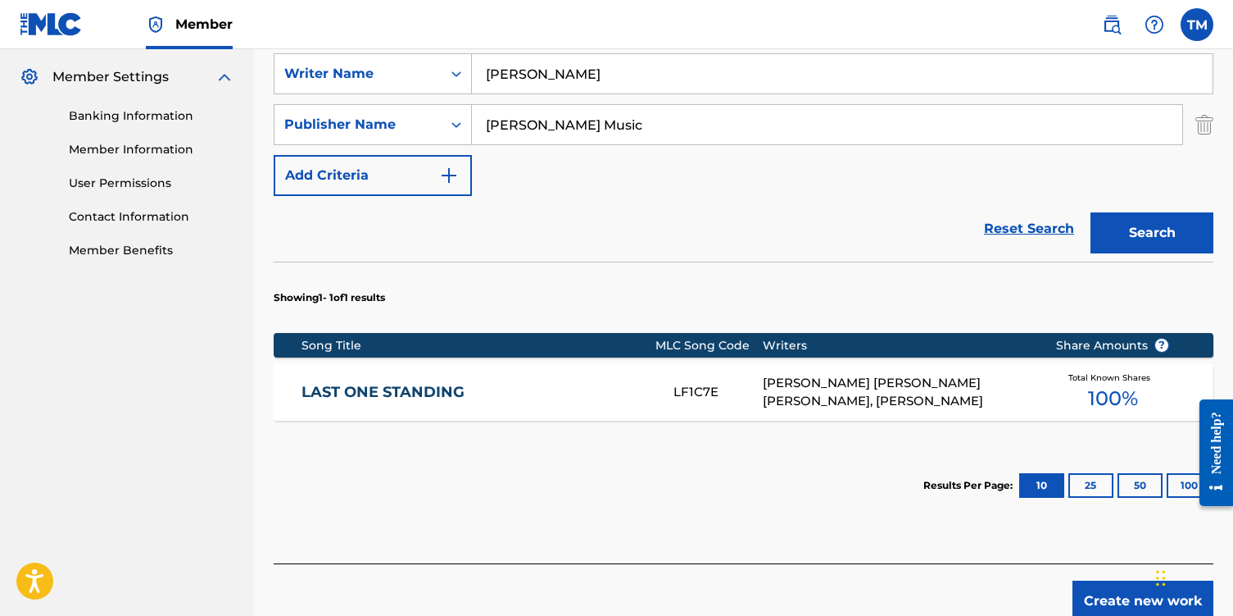
scroll to position [475, 0]
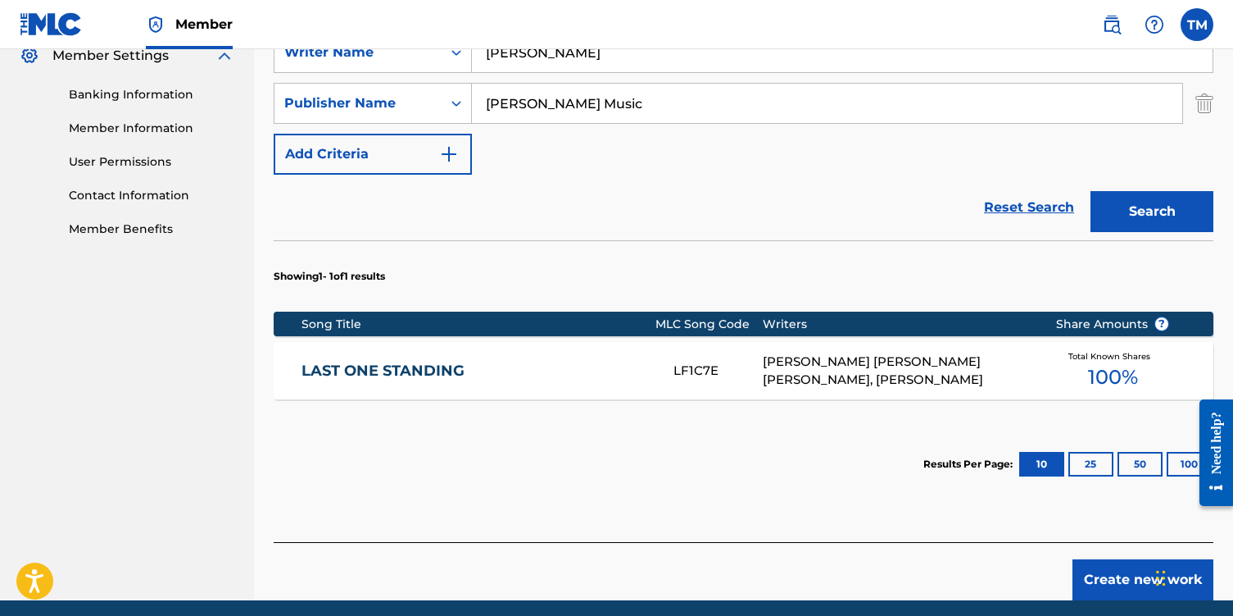
click at [612, 370] on div "[PERSON_NAME] [PERSON_NAME] [PERSON_NAME], [PERSON_NAME]" at bounding box center [897, 370] width 268 height 37
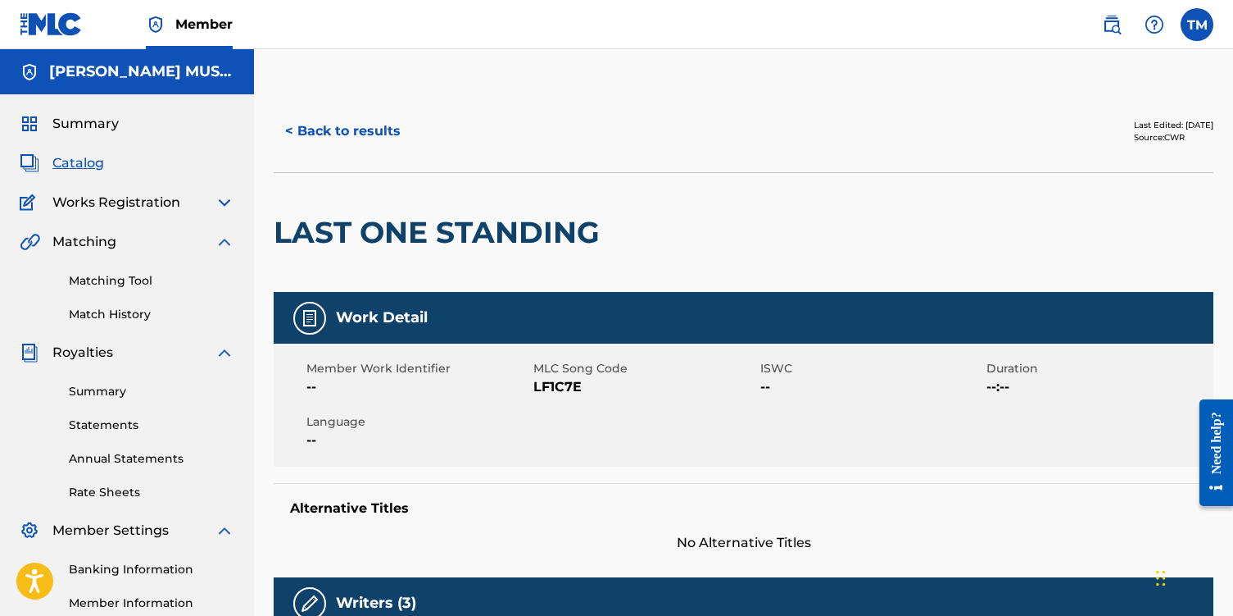
click at [123, 126] on div "Summary" at bounding box center [127, 124] width 215 height 20
click at [352, 136] on button "< Back to results" at bounding box center [343, 131] width 139 height 41
